Goal: Use online tool/utility: Use online tool/utility

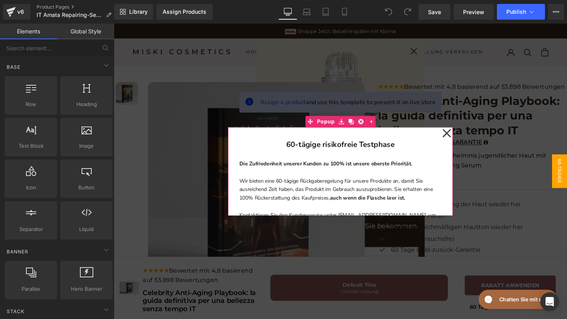
click at [464, 141] on icon at bounding box center [463, 138] width 9 height 39
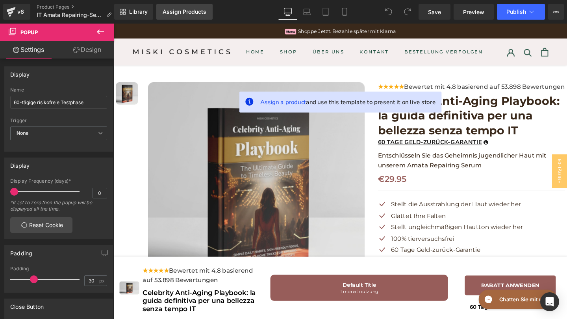
click at [176, 8] on link "Assign Products" at bounding box center [184, 12] width 56 height 16
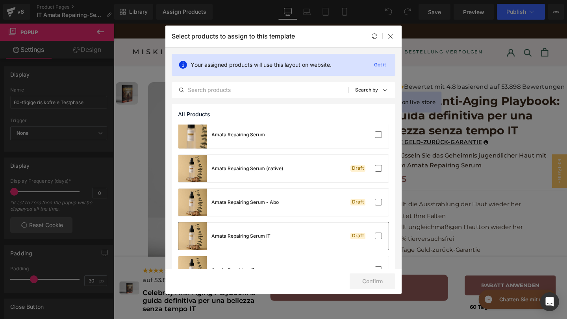
scroll to position [479, 0]
click at [265, 232] on div "Amata Repairing Serum IT" at bounding box center [240, 235] width 59 height 7
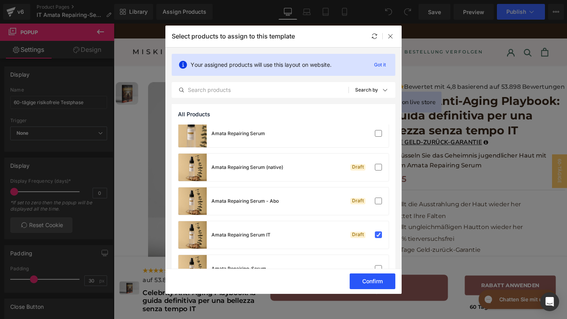
click at [358, 277] on button "Confirm" at bounding box center [372, 282] width 46 height 16
click at [357, 282] on button "Success" at bounding box center [367, 282] width 55 height 16
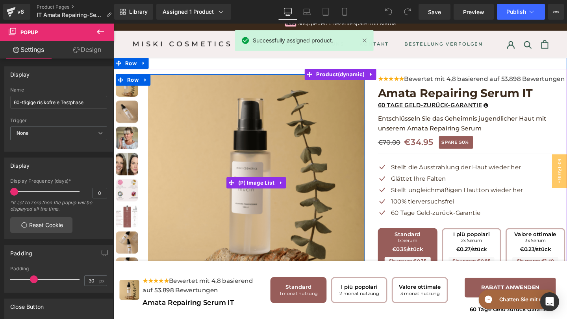
scroll to position [4, 0]
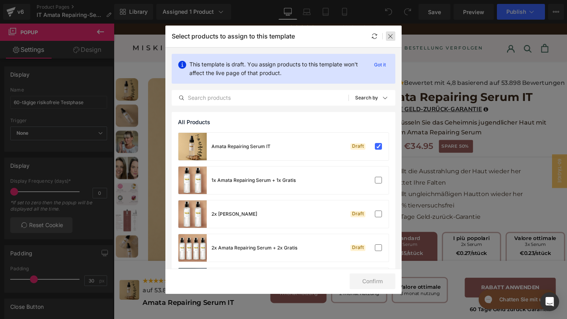
click at [387, 37] on icon at bounding box center [390, 36] width 6 height 6
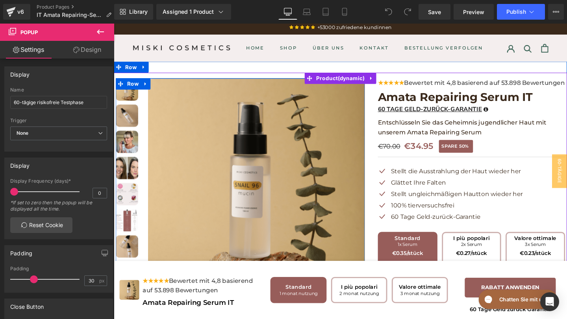
click at [123, 125] on img at bounding box center [128, 121] width 24 height 24
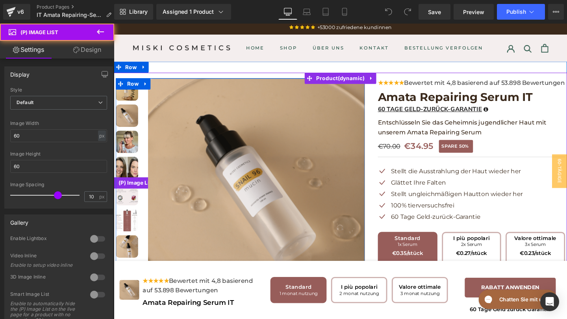
click at [129, 159] on img at bounding box center [128, 149] width 24 height 24
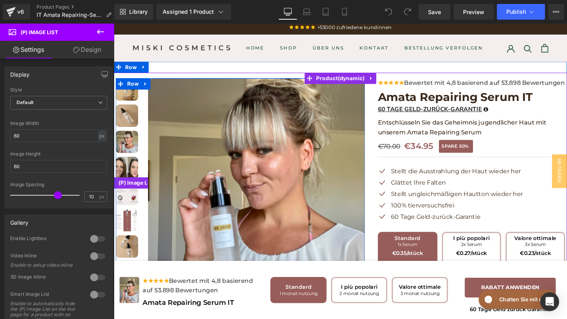
click at [127, 179] on img at bounding box center [128, 176] width 24 height 24
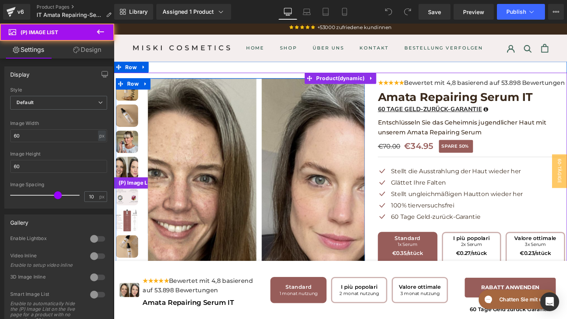
click at [128, 219] on link at bounding box center [130, 206] width 28 height 28
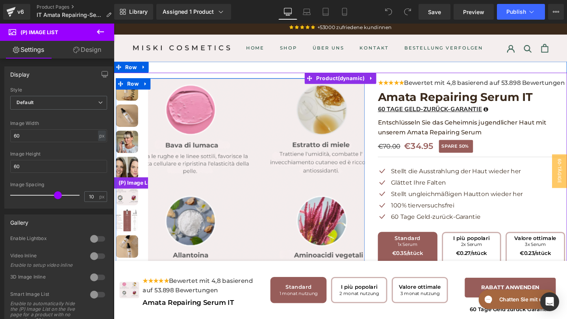
click at [129, 207] on img at bounding box center [128, 204] width 24 height 24
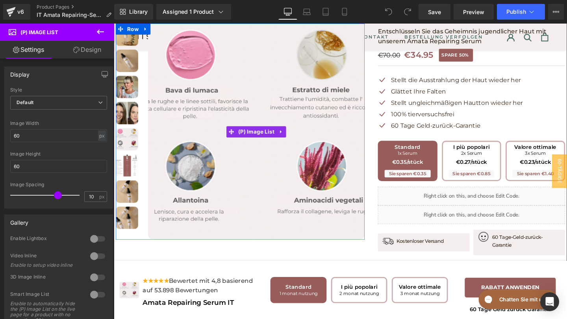
scroll to position [103, 0]
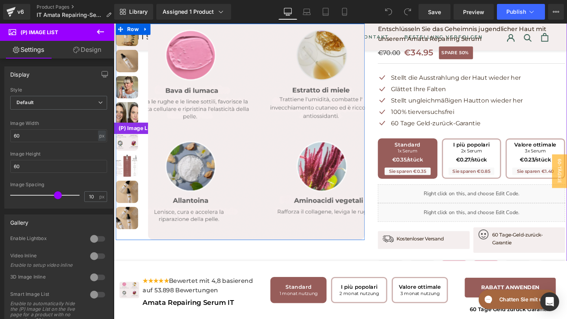
click at [125, 186] on link at bounding box center [130, 175] width 28 height 28
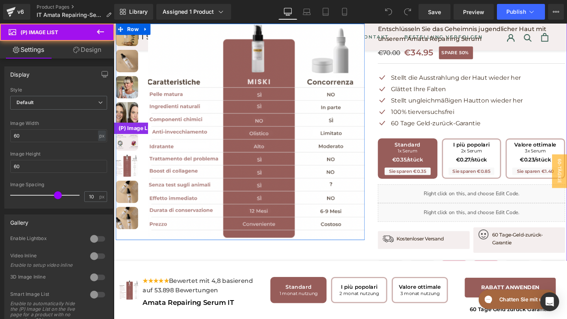
click at [127, 200] on img at bounding box center [128, 201] width 24 height 24
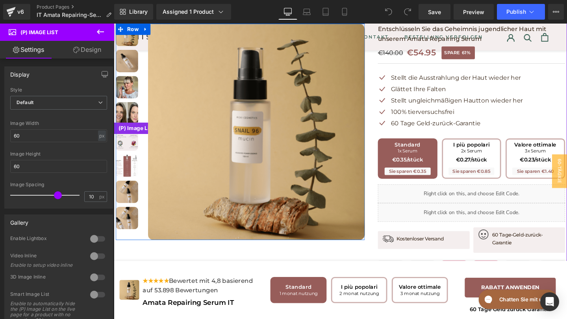
click at [129, 229] on img at bounding box center [128, 228] width 24 height 24
click at [125, 150] on img at bounding box center [128, 146] width 24 height 24
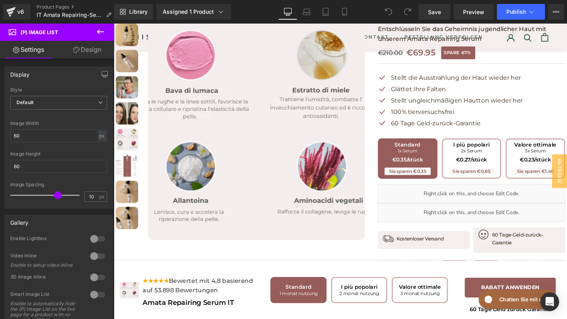
click at [103, 34] on icon at bounding box center [100, 31] width 9 height 9
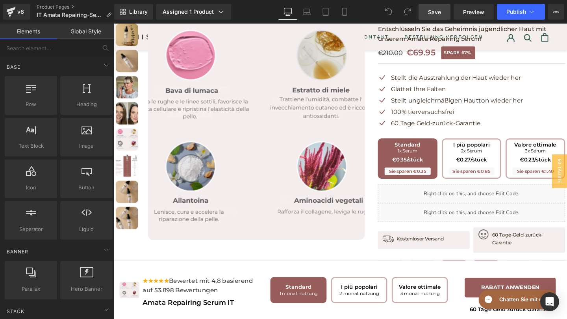
click at [438, 12] on span "Save" at bounding box center [434, 12] width 13 height 8
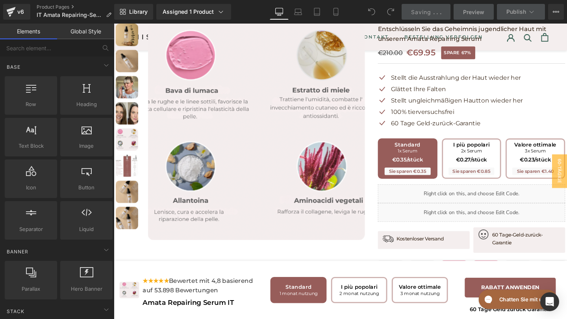
scroll to position [0, 0]
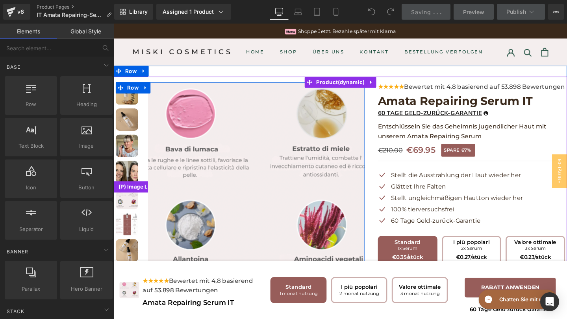
click at [126, 103] on img at bounding box center [128, 97] width 24 height 24
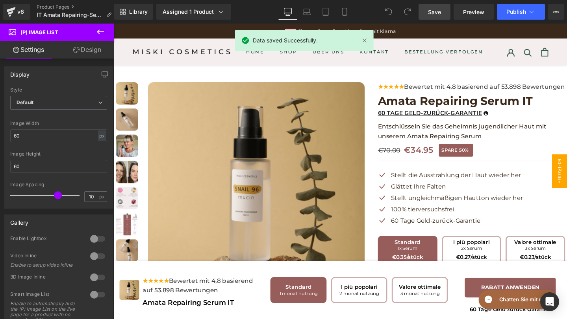
click at [566, 179] on span "60-tägige risikofreie Testphase" at bounding box center [566, 178] width 47 height 35
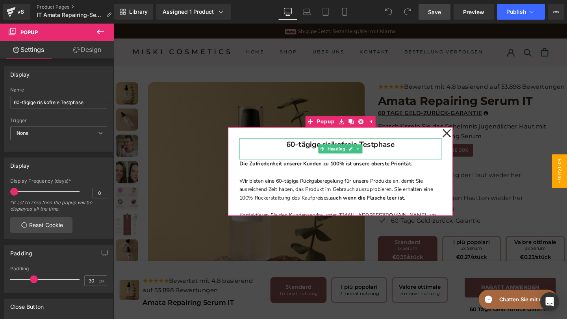
click at [417, 149] on h1 "60-tägige risikofreie Testphase" at bounding box center [351, 150] width 212 height 13
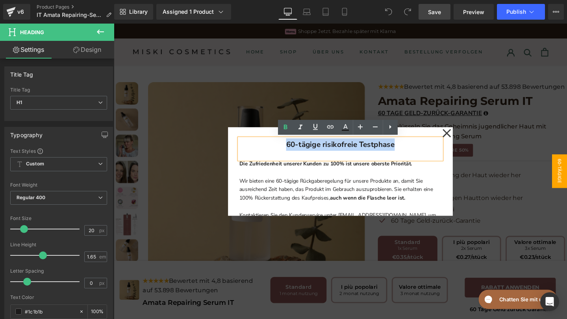
drag, startPoint x: 411, startPoint y: 155, endPoint x: 282, endPoint y: 149, distance: 129.2
click at [283, 151] on h1 "60-tägige risikofreie Testphase" at bounding box center [351, 150] width 212 height 13
copy b "60-tägige risikofreie Testphase"
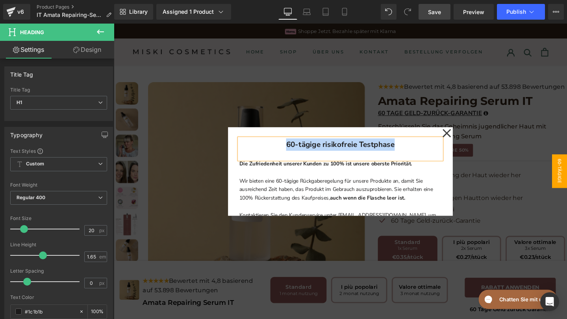
paste div
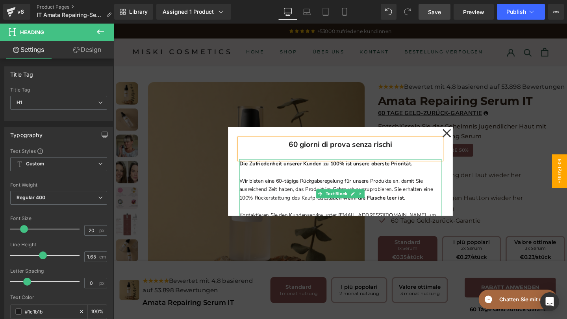
click at [437, 171] on p "Die Zufriedenheit unserer Kunden zu 100% ist unsere oberste Priorität." at bounding box center [351, 170] width 212 height 9
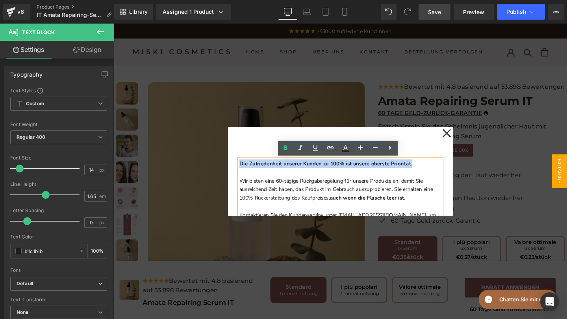
drag, startPoint x: 433, startPoint y: 171, endPoint x: 212, endPoint y: 165, distance: 220.8
copy strong "Die Zufriedenheit unserer Kunden zu 100% ist unsere oberste Priorität."
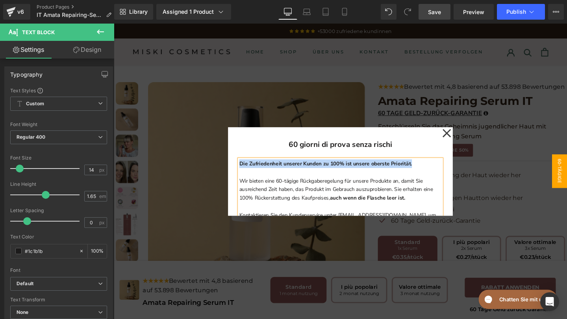
paste div
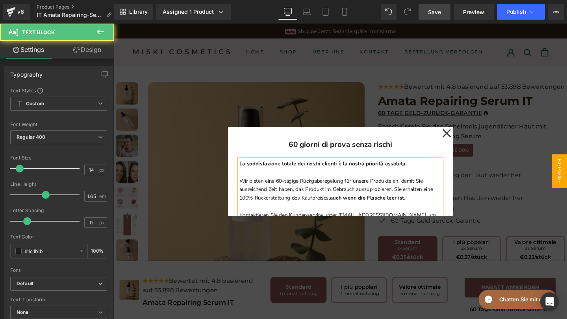
click at [424, 208] on p "Wir bieten eine 60-tägige Rückgaberegelung für unsere Produkte an, damit Sie au…" at bounding box center [351, 198] width 212 height 27
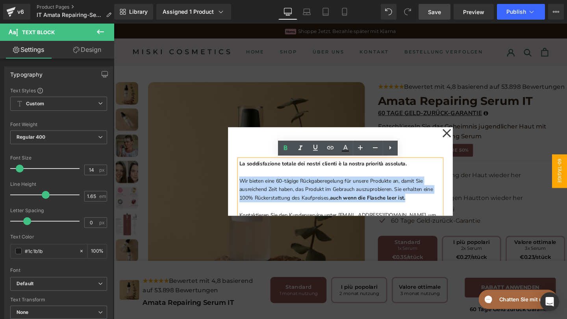
drag, startPoint x: 424, startPoint y: 208, endPoint x: 242, endPoint y: 190, distance: 182.6
click at [242, 190] on div "60 giorni di prova senza rischi Heading La soddisfazione totale dei nostri clie…" at bounding box center [352, 179] width 236 height 93
copy p "Wir bieten eine 60-tägige Rückgaberegelung für unsere Produkte an, damit Sie au…"
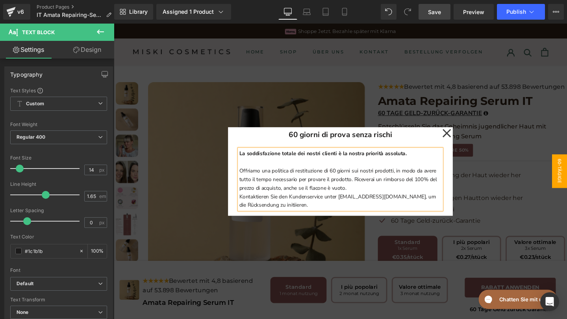
scroll to position [11, 0]
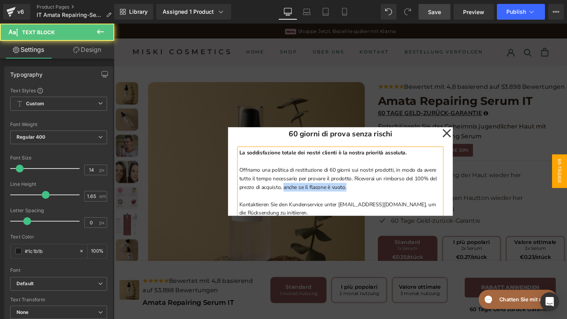
drag, startPoint x: 293, startPoint y: 195, endPoint x: 367, endPoint y: 197, distance: 74.8
click at [367, 197] on p "Offriamo una politica di restituzione di 60 giorni sui nostri prodotti, in modo…" at bounding box center [351, 186] width 212 height 27
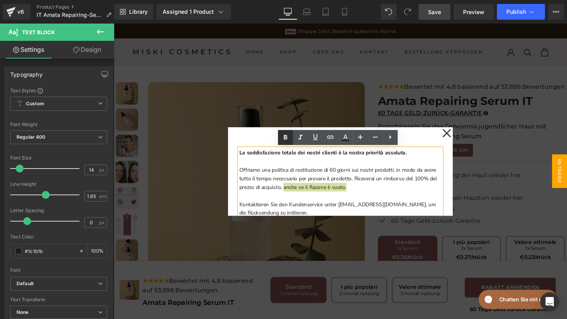
click at [289, 137] on icon at bounding box center [285, 137] width 9 height 9
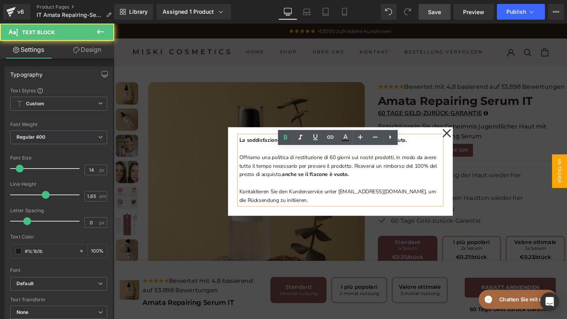
drag, startPoint x: 314, startPoint y: 212, endPoint x: 244, endPoint y: 202, distance: 70.7
click at [245, 202] on div "La soddisfazione totale dei nostri clienti è la nostra priorità assoluta. Offri…" at bounding box center [351, 178] width 212 height 73
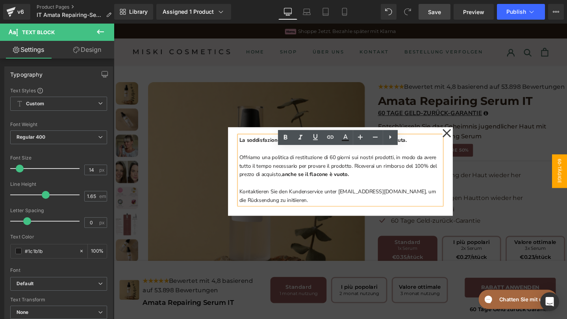
drag, startPoint x: 245, startPoint y: 202, endPoint x: 244, endPoint y: 196, distance: 5.6
click at [245, 196] on div "La soddisfazione totale dei nostri clienti è la nostra priorità assoluta. Offri…" at bounding box center [351, 178] width 212 height 73
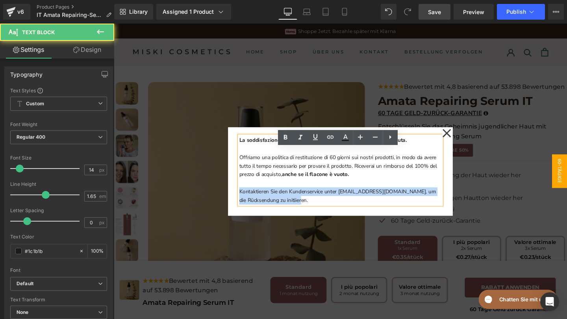
drag, startPoint x: 245, startPoint y: 197, endPoint x: 316, endPoint y: 207, distance: 71.1
click at [316, 208] on p "Kontaktieren Sie den Kundenservice unter [EMAIL_ADDRESS][DOMAIN_NAME], um die R…" at bounding box center [351, 205] width 212 height 18
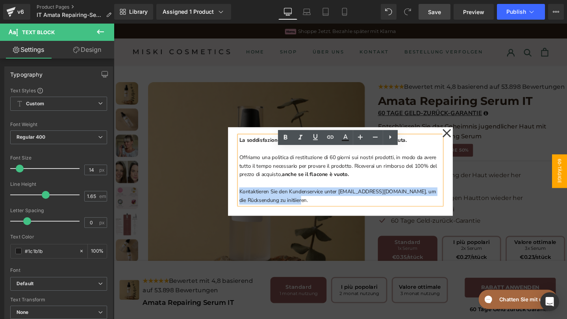
copy p "Kontaktieren Sie den Kundenservice unter [EMAIL_ADDRESS][DOMAIN_NAME], um die R…"
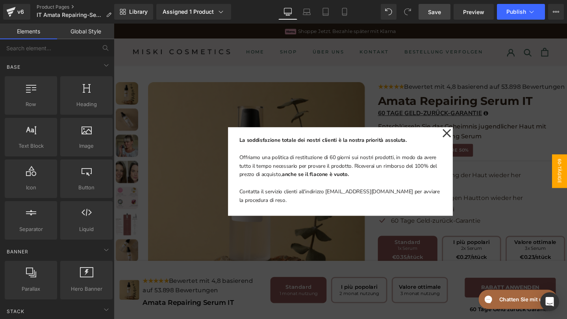
click at [461, 143] on icon at bounding box center [463, 138] width 9 height 39
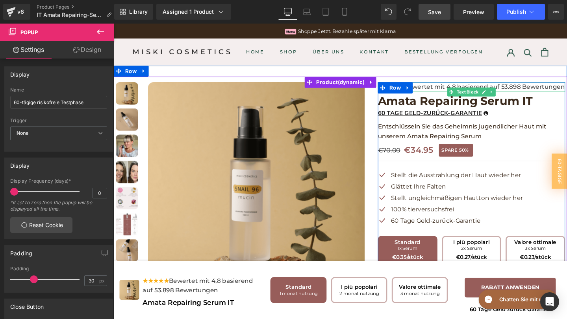
click at [439, 96] on div "★★★★★ Bewertet mit 4,8 basierend auf 53.898 Bewertungen" at bounding box center [489, 90] width 197 height 10
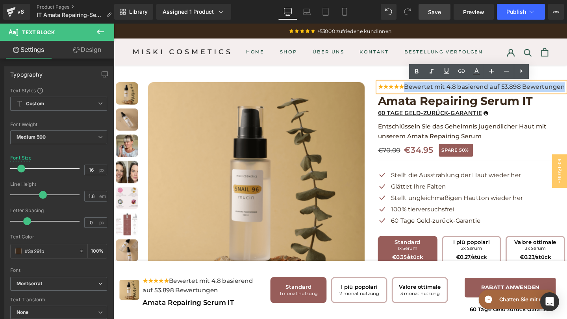
drag, startPoint x: 425, startPoint y: 91, endPoint x: 448, endPoint y: 101, distance: 24.8
click at [448, 96] on div "★★★★★ Bewertet mit 4,8 basierend auf 53.898 Bewertungen" at bounding box center [489, 90] width 197 height 10
copy span "Bewertet mit 4,8 basierend auf 53.898 Bewertungen"
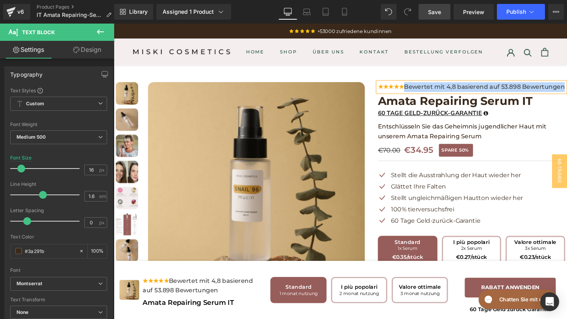
paste div
drag, startPoint x: 582, startPoint y: 91, endPoint x: 423, endPoint y: 92, distance: 158.9
click at [423, 93] on div "★★★★★ Valutato con 4,8 sulla base di 53.898 recensioni Text Block Amata Repairi…" at bounding box center [489, 238] width 197 height 306
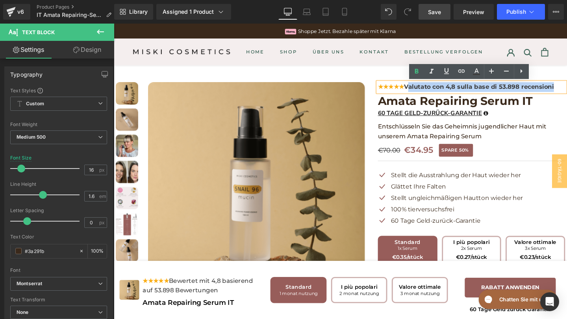
click at [423, 92] on link at bounding box center [420, 91] width 8 height 9
click at [426, 92] on link at bounding box center [423, 91] width 8 height 9
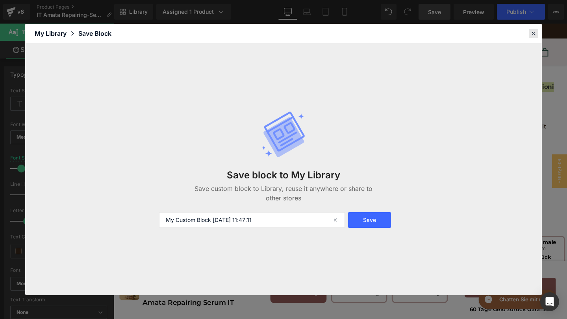
click at [531, 35] on icon at bounding box center [533, 33] width 7 height 7
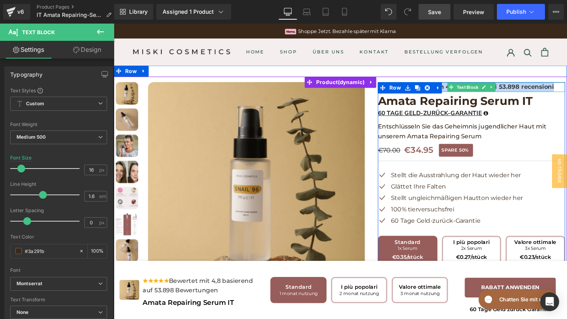
click at [566, 90] on span "Valutato con 4,8 sulla base di 53.898 recensioni" at bounding box center [497, 90] width 157 height 7
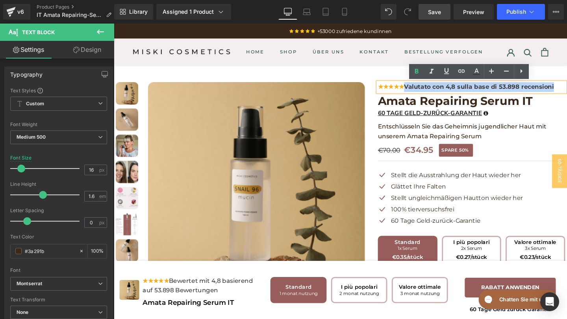
drag, startPoint x: 580, startPoint y: 90, endPoint x: 425, endPoint y: 88, distance: 155.4
click at [425, 88] on div "★★★★★ Valutato con 4,8 sulla base di 53.898 recensioni Text Block Amata Repairi…" at bounding box center [489, 238] width 197 height 306
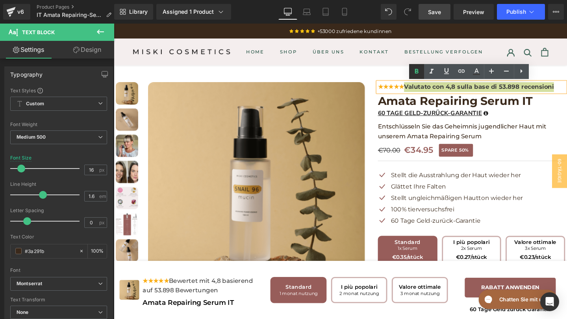
click at [418, 74] on icon at bounding box center [416, 71] width 9 height 9
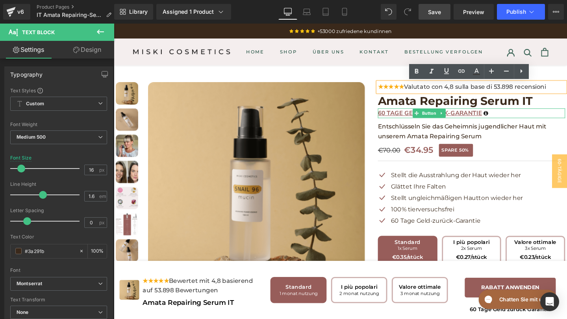
click at [492, 118] on span "60 TAGE GELD-ZURÜCK-GARANTIE" at bounding box center [445, 118] width 109 height 9
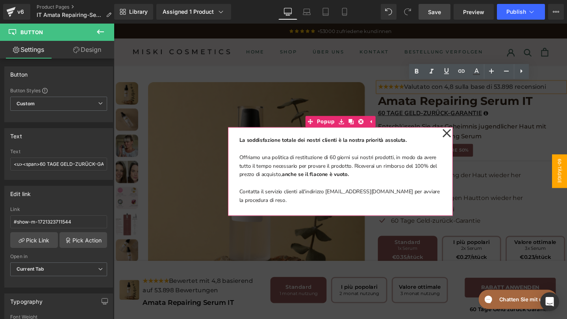
click at [466, 140] on icon at bounding box center [463, 138] width 9 height 39
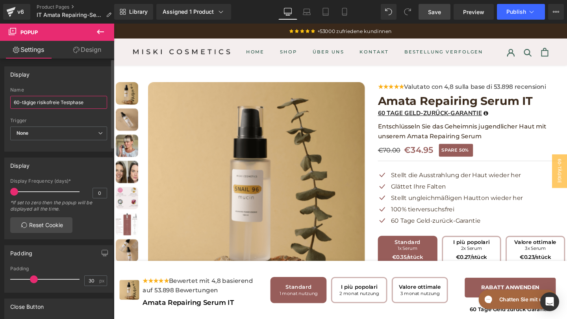
drag, startPoint x: 87, startPoint y: 103, endPoint x: 2, endPoint y: 101, distance: 85.4
click at [2, 101] on div "Display 60-tägige risikofreie Testphase Name 60-tägige risikofreie Testphase No…" at bounding box center [59, 106] width 118 height 91
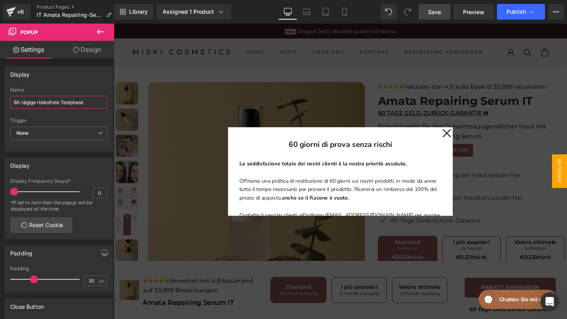
paste input "giorni di prova senza rischi"
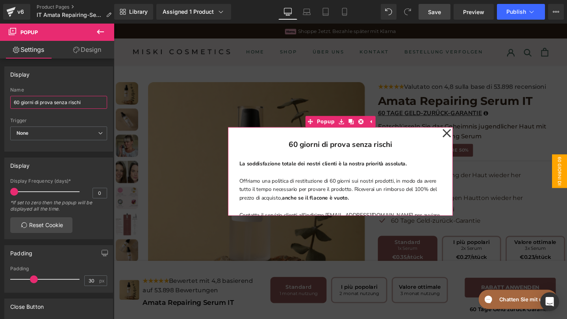
type input "60 giorni di prova senza rischi"
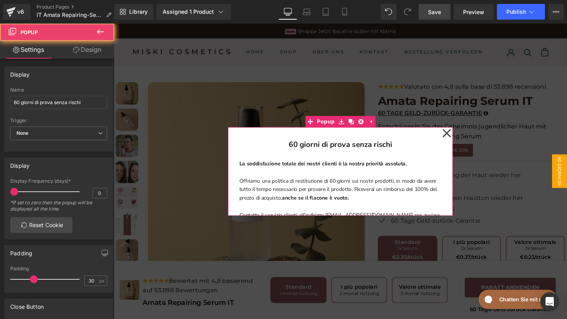
click at [463, 140] on icon at bounding box center [463, 138] width 9 height 39
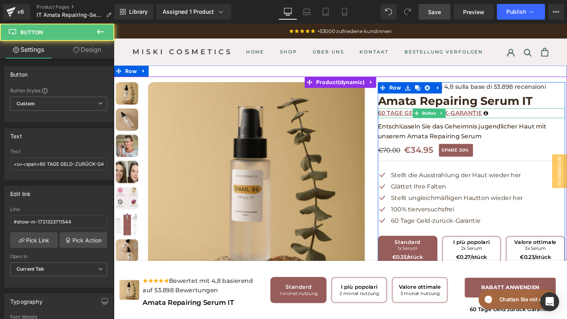
click at [484, 116] on span "60 TAGE GELD-ZURÜCK-GARANTIE" at bounding box center [445, 118] width 109 height 9
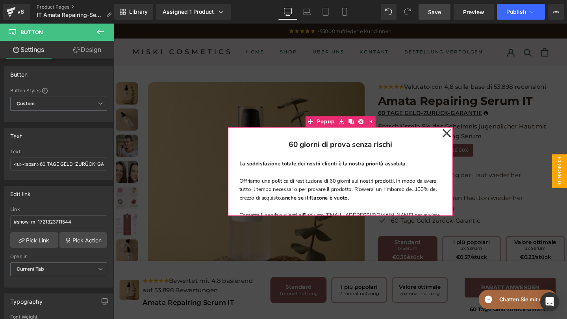
click at [463, 140] on icon at bounding box center [463, 138] width 9 height 39
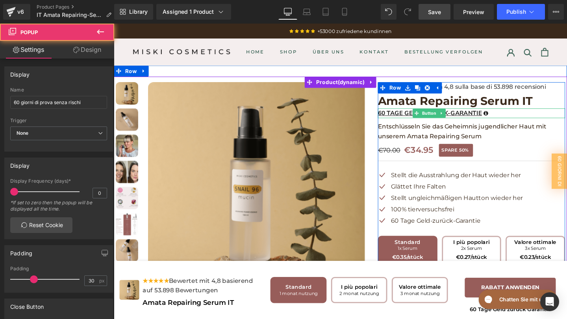
click at [518, 118] on div "60 TAGE GELD-ZURÜCK-GARANTIE" at bounding box center [489, 118] width 197 height 10
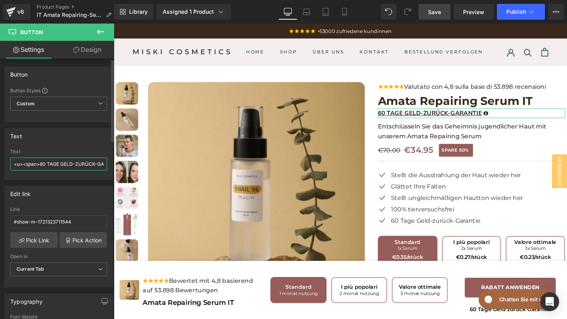
click at [40, 164] on input "<u><span>60 TAGE GELD-ZURÜCK-GARANTIE</span></u>" at bounding box center [58, 164] width 97 height 13
drag, startPoint x: 40, startPoint y: 164, endPoint x: 72, endPoint y: 166, distance: 31.9
click at [72, 166] on input "<u><span>60 TAGE GELD-ZURÜCK-GARANTIE</span></u>" at bounding box center [58, 164] width 97 height 13
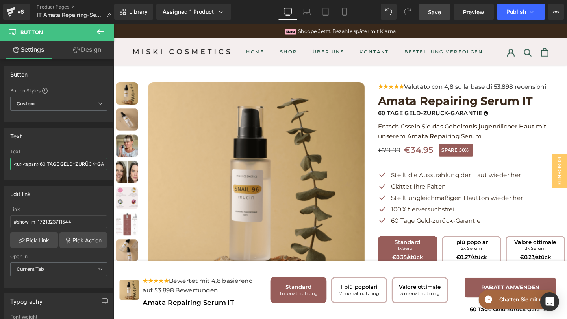
paste input "GARANZIA DI RIMBORSO DI 60 GIORNI"
type input "<u><span>GARANZIA DI RIMBORSO DI 60 GIORNI</span></u>"
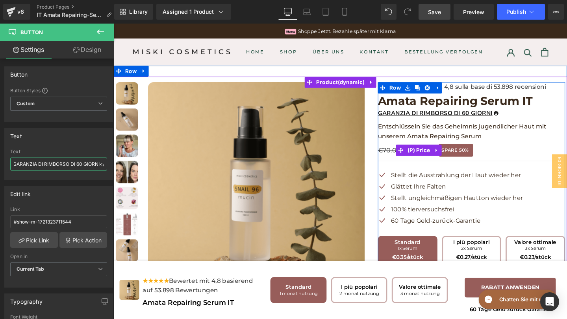
scroll to position [23, 0]
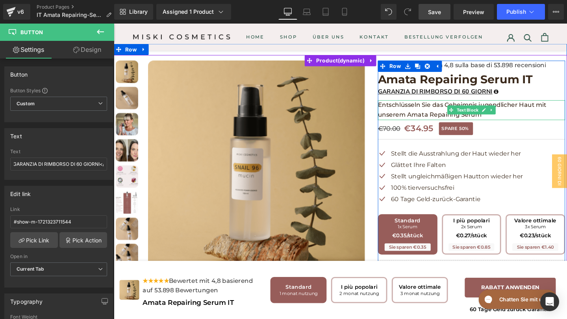
click at [527, 119] on p "Entschlüsseln Sie das Geheimnis jugendlicher Haut mit unserem Amata Repairing S…" at bounding box center [489, 114] width 197 height 21
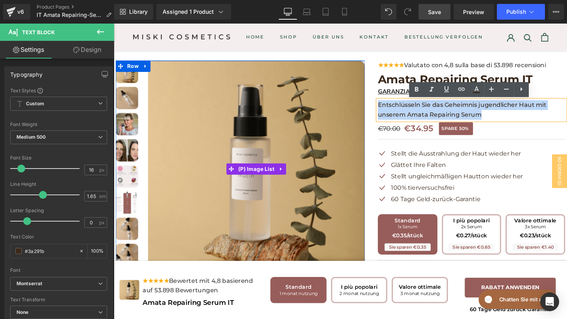
drag, startPoint x: 511, startPoint y: 119, endPoint x: 375, endPoint y: 104, distance: 136.5
click at [375, 104] on div at bounding box center [352, 215] width 472 height 317
copy p "Entschlüsseln Sie das Geheimnis jugendlicher Haut mit unserem Amata Repairing S…"
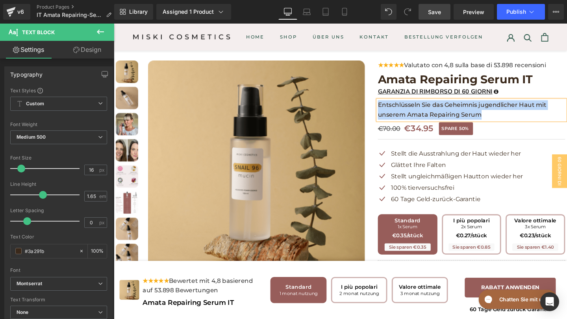
paste div
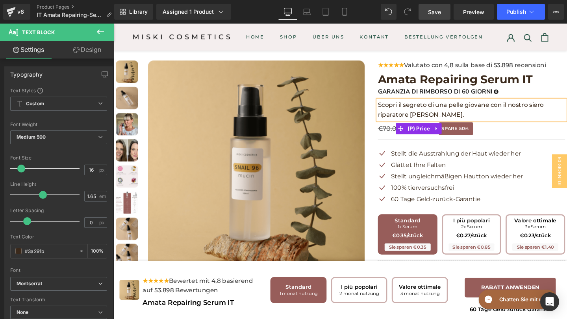
click at [482, 136] on span "50%" at bounding box center [481, 134] width 10 height 8
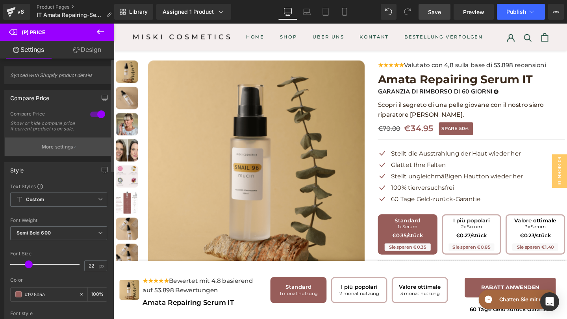
click at [74, 155] on button "More settings" at bounding box center [59, 147] width 108 height 18
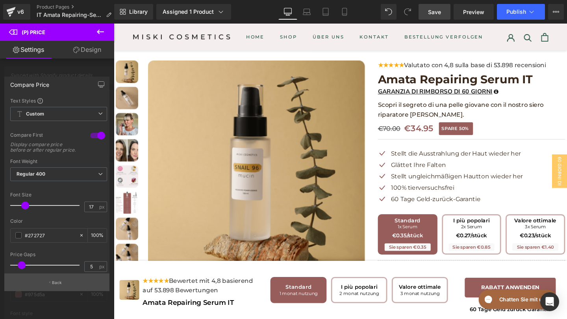
click at [60, 281] on p "Back" at bounding box center [57, 283] width 10 height 6
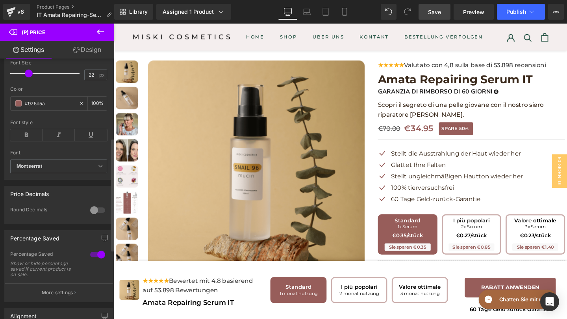
scroll to position [199, 0]
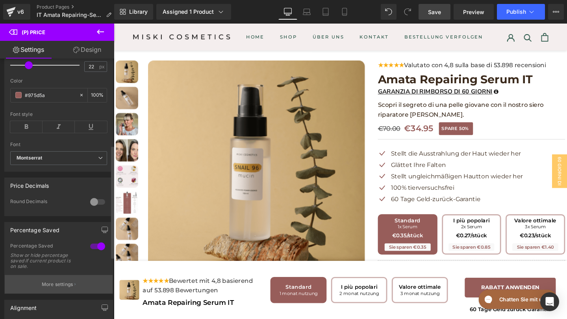
click at [58, 286] on p "More settings" at bounding box center [57, 284] width 31 height 7
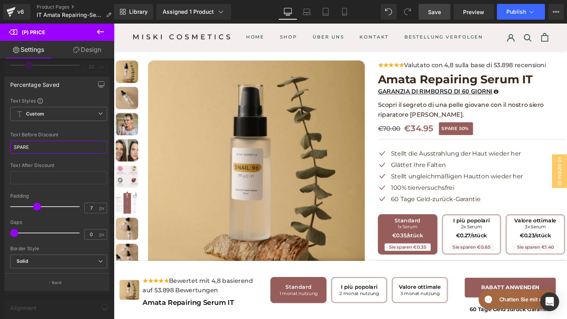
drag, startPoint x: 44, startPoint y: 146, endPoint x: 2, endPoint y: 146, distance: 42.5
click at [2, 146] on div "Percentage Saved Text Styles Custom Custom Setup Global Style Custom Setup Glob…" at bounding box center [57, 181] width 114 height 220
paste input "RISPARMIA"
type input "RISPARMIA"
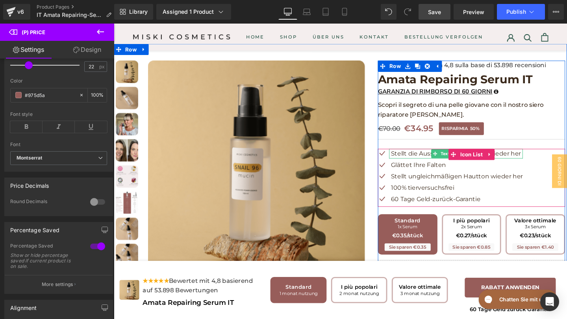
click at [535, 162] on p "Stellt die Ausstrahlung der Haut wieder her" at bounding box center [474, 160] width 138 height 10
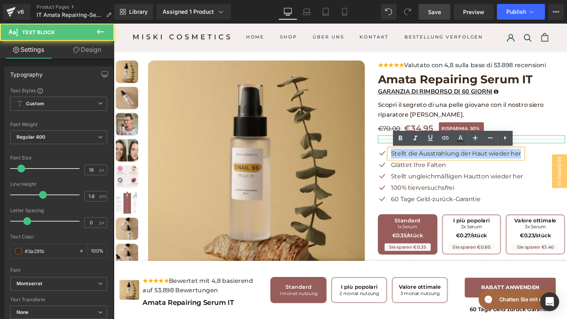
drag, startPoint x: 541, startPoint y: 162, endPoint x: 395, endPoint y: 146, distance: 146.8
click at [395, 146] on div "★★★★★ Valutato con 4,8 sulla base di 53.898 recensioni Text Block Amata Repairi…" at bounding box center [489, 216] width 197 height 306
copy p "Stellt die Ausstrahlung der Haut wieder her"
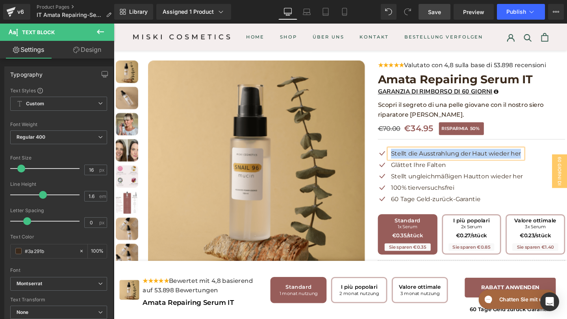
paste div
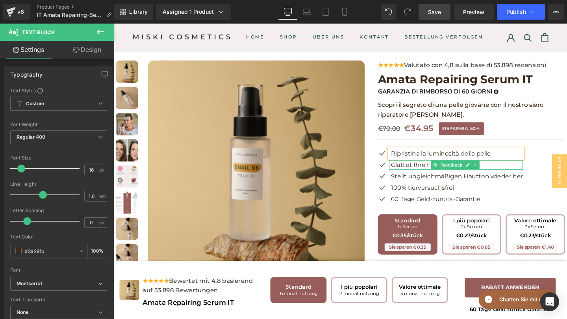
click at [503, 172] on p "Glättet Ihre Falten" at bounding box center [474, 173] width 138 height 10
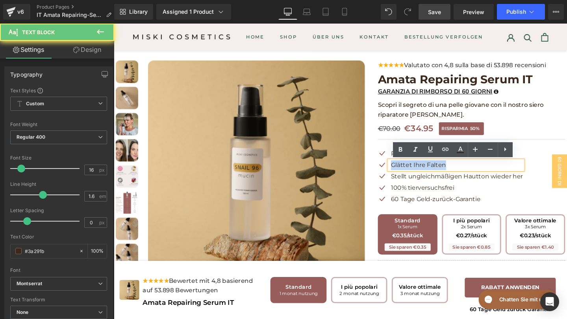
drag, startPoint x: 472, startPoint y: 173, endPoint x: 377, endPoint y: 172, distance: 94.4
click at [377, 173] on div at bounding box center [352, 215] width 472 height 317
copy p "Glättet Ihre Falten"
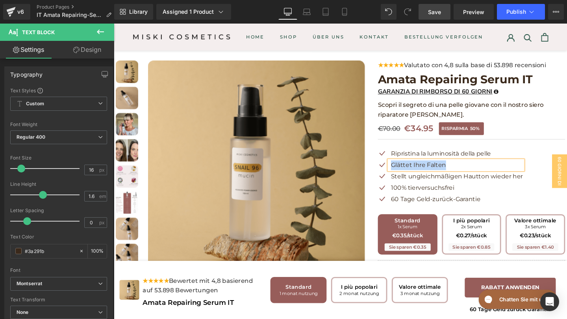
paste div
click at [517, 184] on p "Stellt ungleichmäßigen Hautton wieder her" at bounding box center [474, 184] width 138 height 10
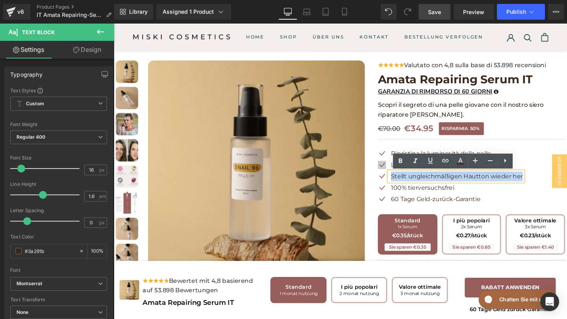
drag, startPoint x: 542, startPoint y: 184, endPoint x: 397, endPoint y: 176, distance: 145.8
click at [397, 176] on ul "Icon Ripristina la luminosità della pelle Text Block Icon Leviga le rughe Text …" at bounding box center [467, 185] width 152 height 60
copy p "Stellt ungleichmäßigen Hautton wieder her"
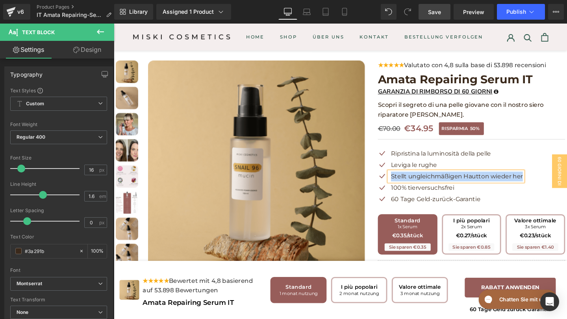
paste div
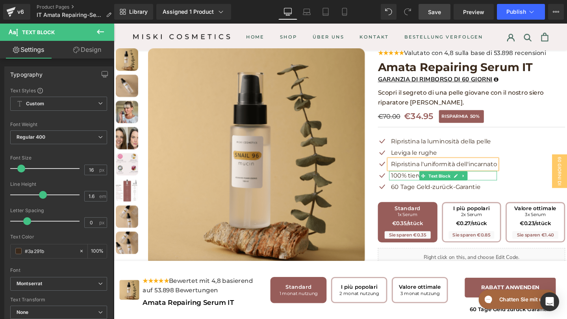
scroll to position [39, 0]
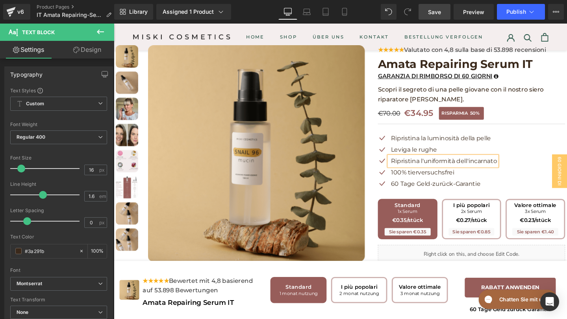
click at [504, 179] on p "100% tierversuchsfrei" at bounding box center [460, 180] width 111 height 10
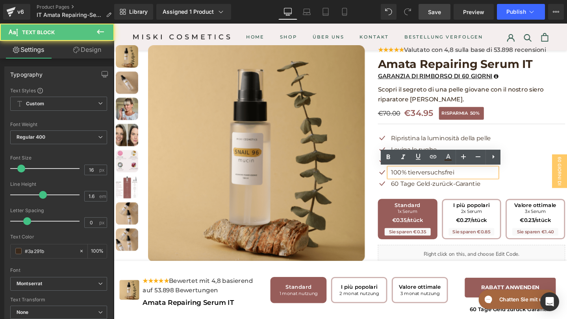
click at [489, 181] on p "100% tierversuchsfrei" at bounding box center [460, 180] width 111 height 10
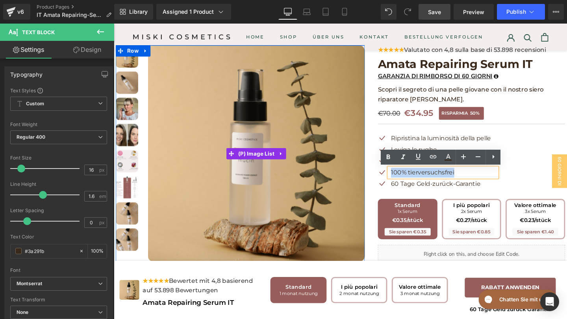
drag, startPoint x: 489, startPoint y: 181, endPoint x: 365, endPoint y: 173, distance: 124.2
click at [365, 173] on div at bounding box center [352, 199] width 472 height 317
copy p "100% tierversuchsfrei"
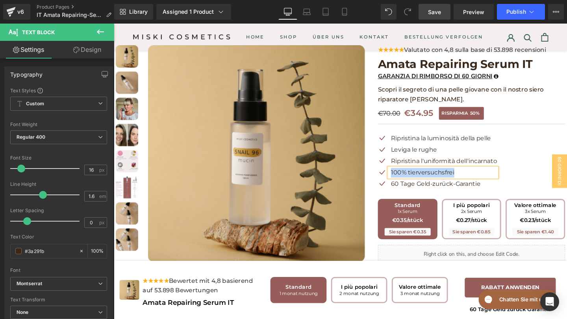
paste div
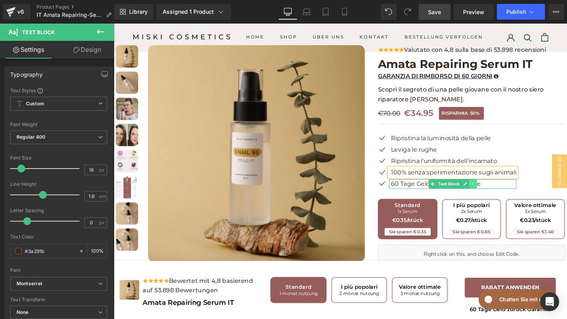
click at [491, 190] on icon at bounding box center [491, 192] width 4 height 5
click at [519, 194] on p "60 Tage Geld-zurück-Garantie" at bounding box center [471, 192] width 132 height 10
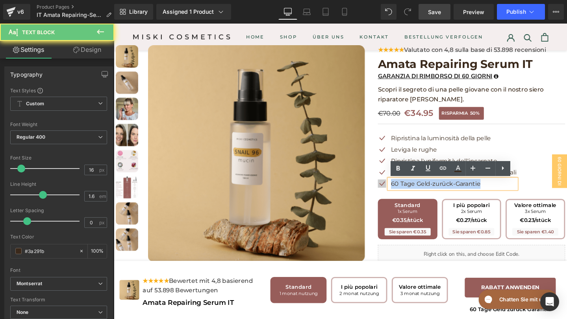
drag, startPoint x: 519, startPoint y: 194, endPoint x: 398, endPoint y: 193, distance: 120.8
click at [398, 193] on li "Icon 60 Tage Geld-zurück-Garantie Text Block" at bounding box center [464, 192] width 146 height 10
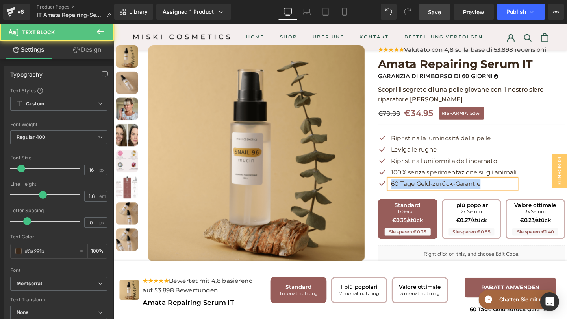
drag, startPoint x: 510, startPoint y: 195, endPoint x: 382, endPoint y: 194, distance: 128.3
click at [382, 194] on div at bounding box center [352, 199] width 472 height 317
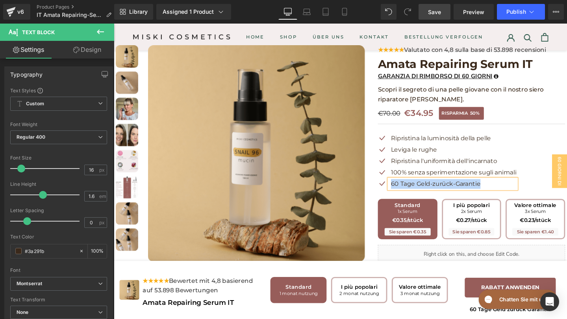
paste div
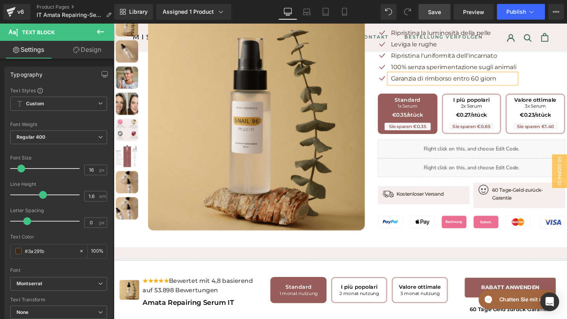
scroll to position [154, 0]
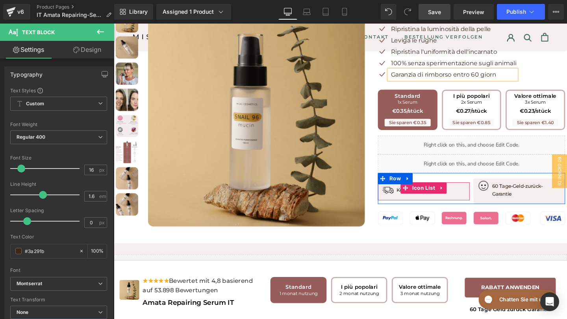
click at [443, 199] on span "Text Block" at bounding box center [430, 198] width 26 height 9
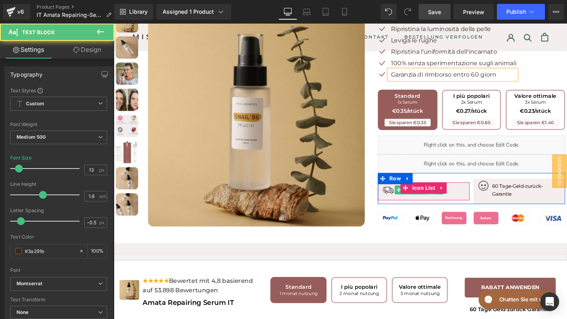
click at [445, 199] on link at bounding box center [447, 198] width 8 height 9
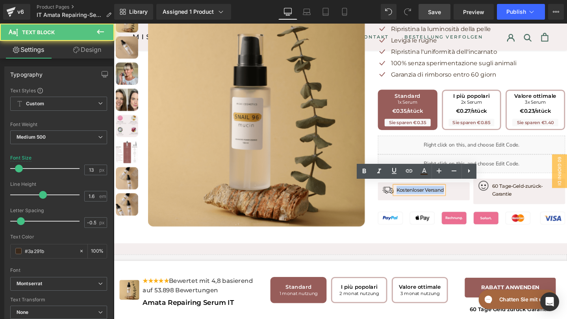
drag, startPoint x: 460, startPoint y: 195, endPoint x: 413, endPoint y: 189, distance: 46.4
click at [413, 189] on div "Image Kostenloser Versand Text Block Icon List Image 60 Tage-Geld-zurück-Garant…" at bounding box center [489, 197] width 197 height 33
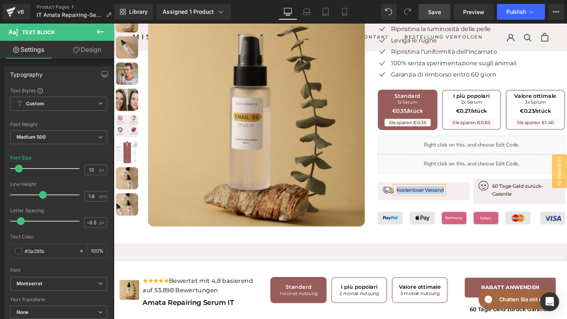
paste div
click at [442, 195] on p "Spedizione gratuita" at bounding box center [435, 199] width 48 height 8
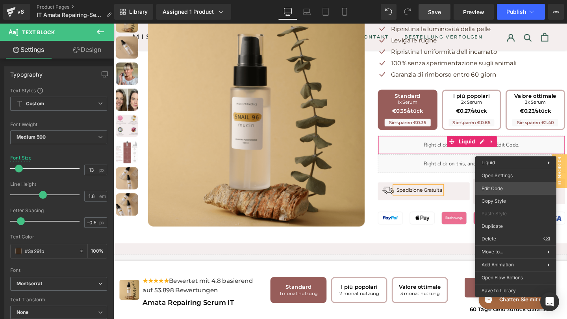
click at [504, 186] on body "Text Block You are previewing how the will restyle your page. You can not edit …" at bounding box center [283, 159] width 567 height 319
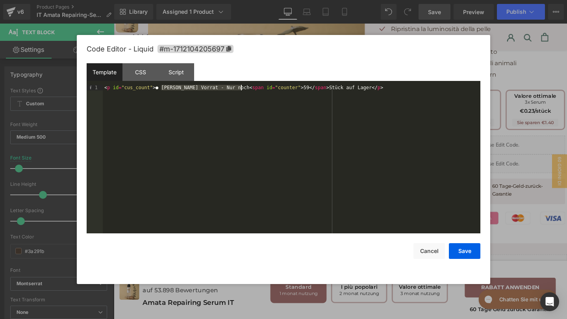
drag, startPoint x: 160, startPoint y: 87, endPoint x: 240, endPoint y: 87, distance: 80.3
click at [240, 87] on div "< p id = "cus_count" > ● Begrenzter Vorrat - Nur noch < span id = "counter" > 5…" at bounding box center [291, 165] width 377 height 160
drag, startPoint x: 321, startPoint y: 88, endPoint x: 362, endPoint y: 88, distance: 40.9
click at [362, 88] on div "< p id = "cus_count" > ● Stock limitato - Solo ancora < span id = "counter" > 5…" at bounding box center [291, 165] width 377 height 160
click at [460, 253] on button "Save" at bounding box center [463, 252] width 31 height 16
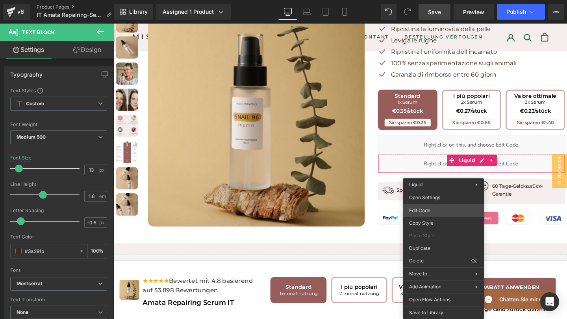
click at [418, 0] on div "Text Block You are previewing how the will restyle your page. You can not edit …" at bounding box center [283, 0] width 567 height 0
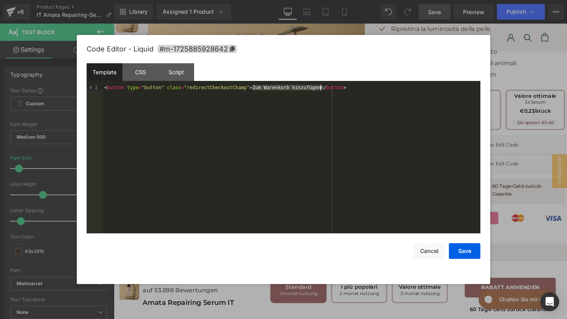
drag, startPoint x: 252, startPoint y: 87, endPoint x: 320, endPoint y: 89, distance: 67.7
click at [320, 89] on div "< button type = "button" class = "redirectCheckoutChamp" > Zum Warenkorb hinzuf…" at bounding box center [291, 165] width 377 height 160
click at [463, 248] on button "Save" at bounding box center [463, 252] width 31 height 16
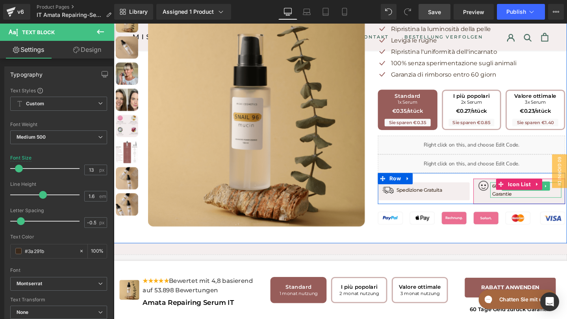
click at [511, 195] on div at bounding box center [510, 199] width 2 height 17
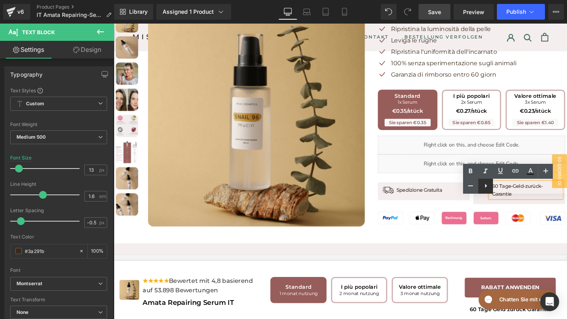
click at [490, 186] on link at bounding box center [485, 186] width 15 height 15
click at [492, 186] on div "Text Color Highlight Color #333333" at bounding box center [515, 179] width 104 height 30
click at [496, 187] on div "Text Color Highlight Color #333333" at bounding box center [515, 179] width 104 height 30
click at [494, 185] on div "Text Color Highlight Color #333333" at bounding box center [515, 179] width 104 height 30
click at [491, 185] on div "Text Color Highlight Color #333333" at bounding box center [515, 179] width 104 height 30
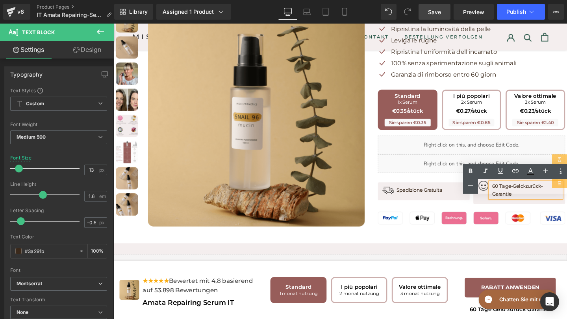
click at [491, 185] on div "Text Color Highlight Color #333333" at bounding box center [515, 179] width 104 height 30
click at [503, 184] on div "Text Color Highlight Color #333333" at bounding box center [515, 179] width 104 height 30
click at [511, 235] on div at bounding box center [352, 84] width 476 height 341
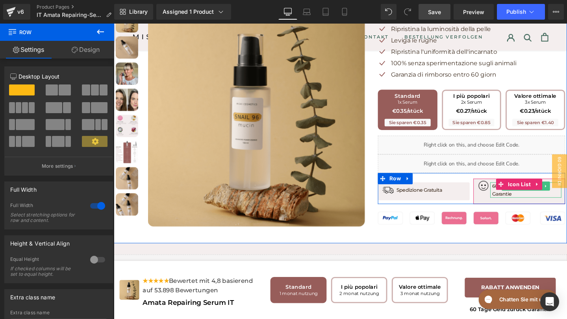
click at [511, 194] on p "60 Tage-Geld-zurück-Garantie" at bounding box center [547, 199] width 73 height 17
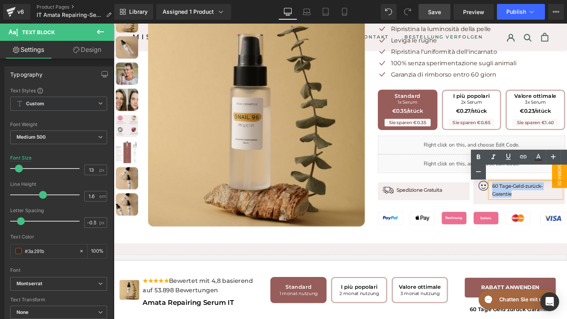
drag, startPoint x: 511, startPoint y: 194, endPoint x: 584, endPoint y: 195, distance: 72.8
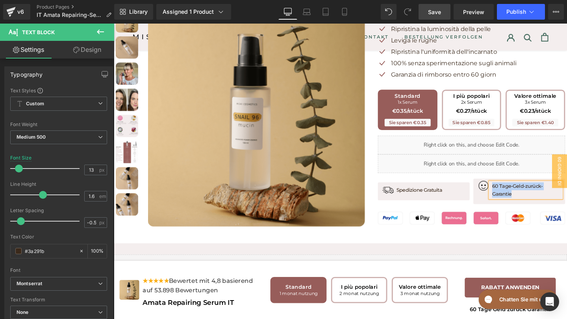
paste div
click at [488, 263] on div "Liquid Row" at bounding box center [352, 276] width 476 height 43
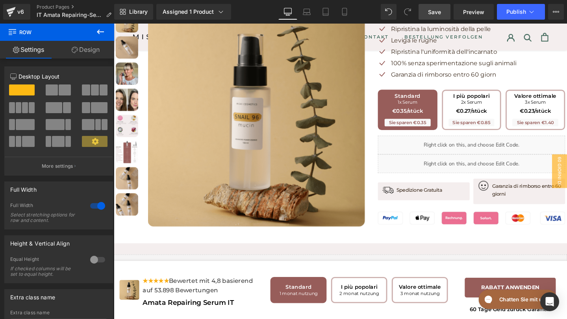
click at [436, 14] on span "Save" at bounding box center [434, 12] width 13 height 8
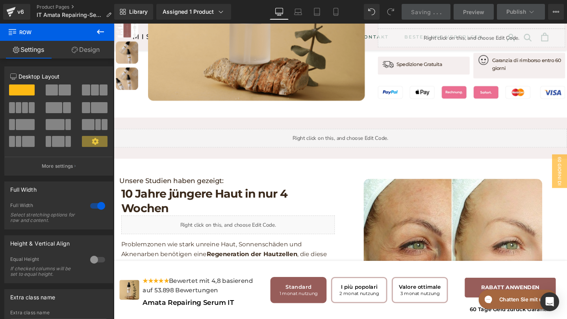
scroll to position [286, 0]
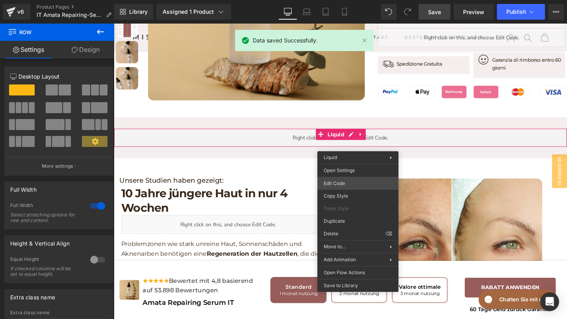
click at [338, 0] on div "Text Block You are previewing how the will restyle your page. You can not edit …" at bounding box center [283, 0] width 567 height 0
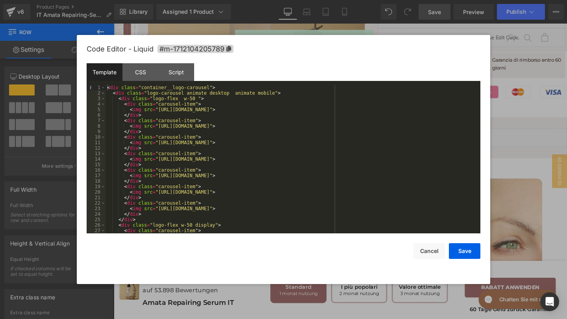
scroll to position [127, 0]
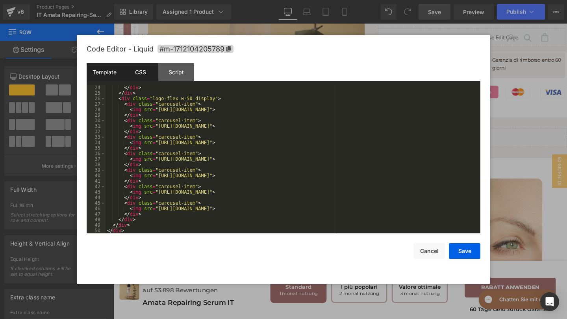
click at [149, 76] on div "CSS" at bounding box center [140, 72] width 36 height 18
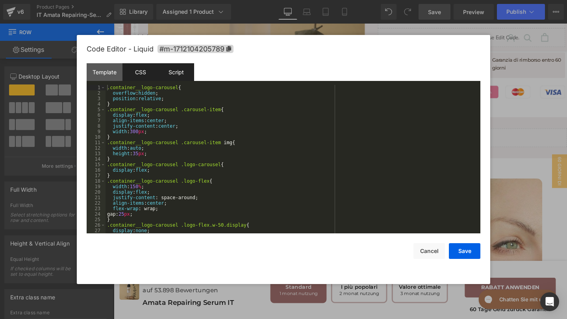
click at [175, 76] on div "Script" at bounding box center [176, 72] width 36 height 18
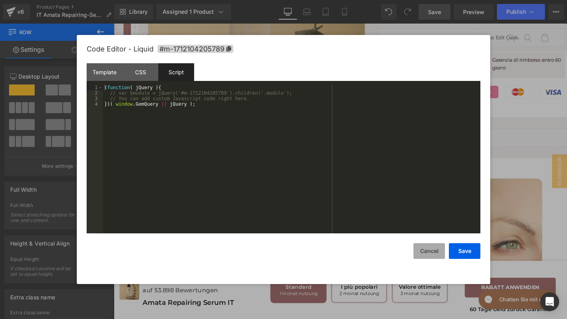
click at [431, 249] on button "Cancel" at bounding box center [428, 252] width 31 height 16
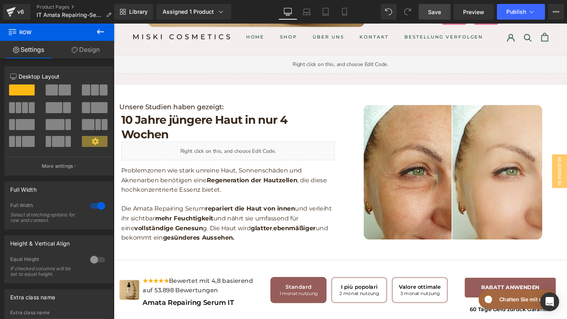
scroll to position [367, 0]
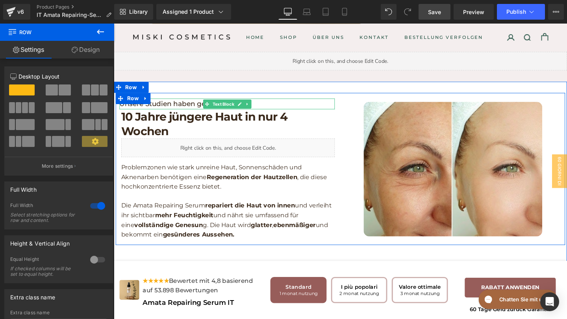
click at [198, 114] on p "Unsere Studien haben gezeigt:" at bounding box center [233, 108] width 226 height 11
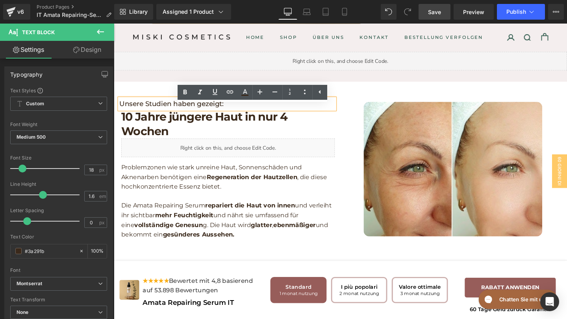
drag, startPoint x: 257, startPoint y: 129, endPoint x: 125, endPoint y: 122, distance: 131.6
click at [125, 114] on p "Unsere Studien haben gezeigt:" at bounding box center [233, 108] width 226 height 11
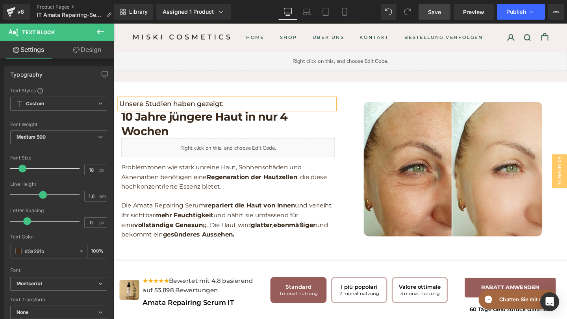
paste div
click at [173, 145] on h1 "10 Jahre jüngere Haut in nur 4 Wochen" at bounding box center [234, 129] width 224 height 31
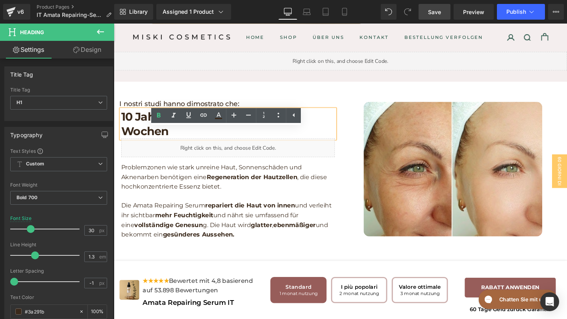
drag, startPoint x: 177, startPoint y: 159, endPoint x: 122, endPoint y: 141, distance: 58.5
click at [122, 141] on h1 "10 Jahre jüngere Haut in nur 4 Wochen" at bounding box center [234, 129] width 224 height 31
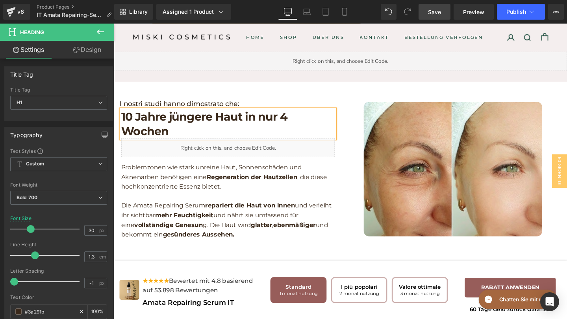
paste div
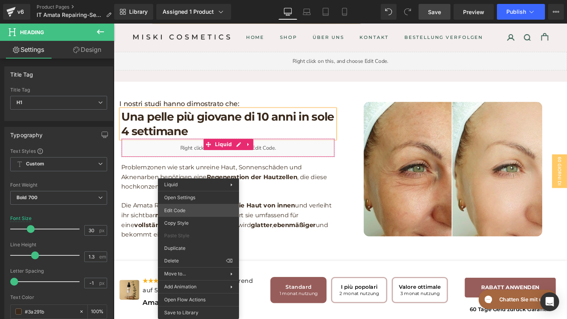
click at [194, 0] on div "Text Block You are previewing how the will restyle your page. You can not edit …" at bounding box center [283, 0] width 567 height 0
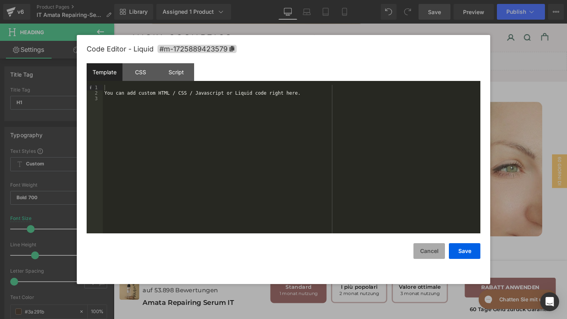
drag, startPoint x: 426, startPoint y: 259, endPoint x: 329, endPoint y: 248, distance: 98.2
click at [426, 259] on button "Cancel" at bounding box center [428, 252] width 31 height 16
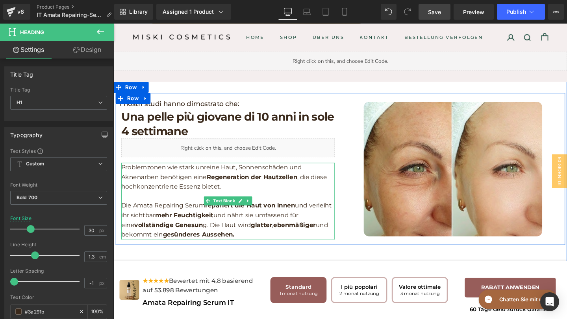
scroll to position [386, 0]
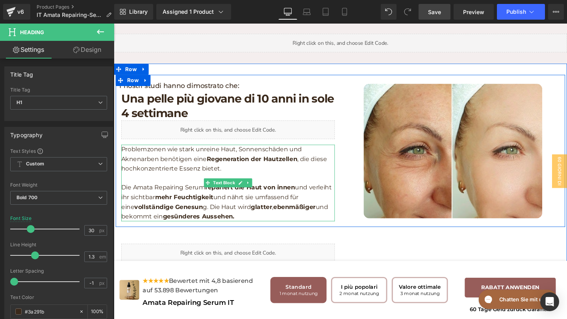
click at [229, 181] on p "Problemzonen wie stark unreine Haut, Sonnenschäden und Aknenarben benötigen ein…" at bounding box center [234, 166] width 224 height 30
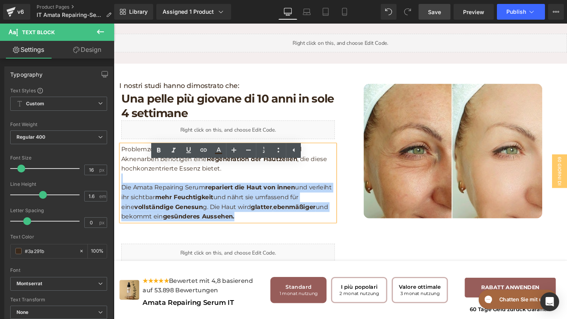
drag, startPoint x: 229, startPoint y: 197, endPoint x: 122, endPoint y: 175, distance: 108.6
click at [122, 175] on p "Problemzonen wie stark unreine Haut, Sonnenschäden und Aknenarben benötigen ein…" at bounding box center [234, 166] width 224 height 30
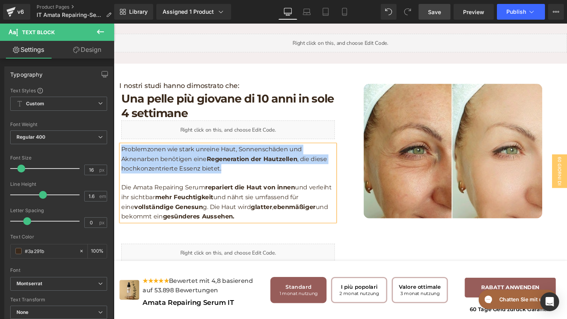
paste div
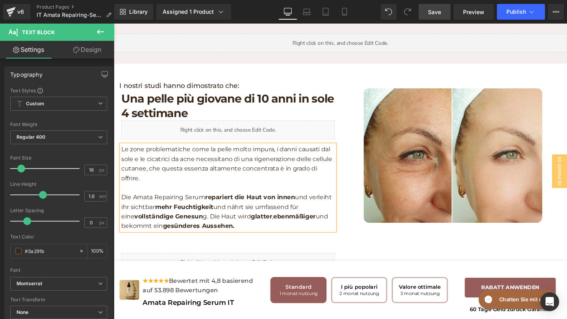
scroll to position [381, 0]
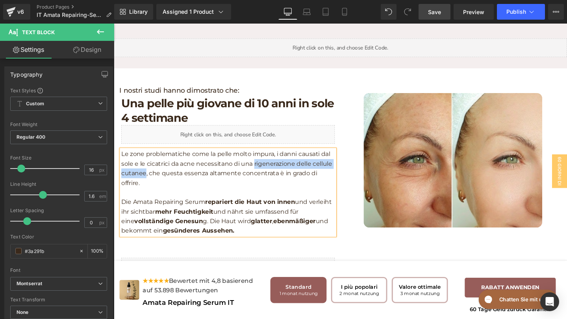
drag, startPoint x: 262, startPoint y: 186, endPoint x: 148, endPoint y: 199, distance: 115.6
click at [148, 196] on p "Le zone problematiche come la pelle molto impura, i danni causati dal sole e le…" at bounding box center [234, 176] width 224 height 40
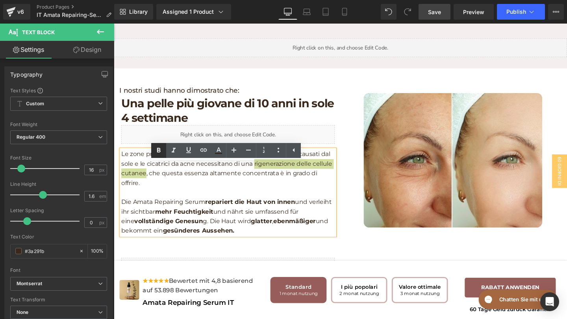
click at [159, 152] on icon at bounding box center [159, 150] width 4 height 5
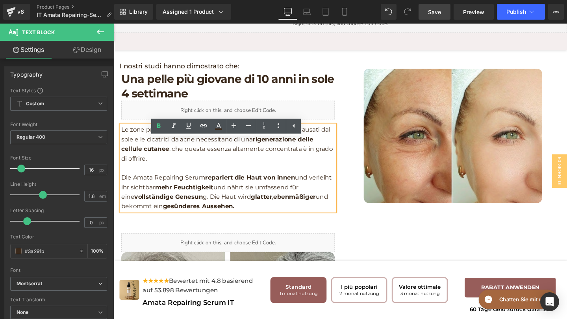
scroll to position [413, 0]
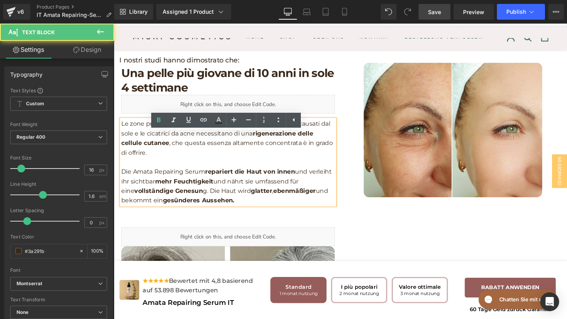
click at [253, 215] on p "Die Amata Repairing Serum repariert die Haut von innen und verleiht ihr sichtba…" at bounding box center [234, 195] width 224 height 40
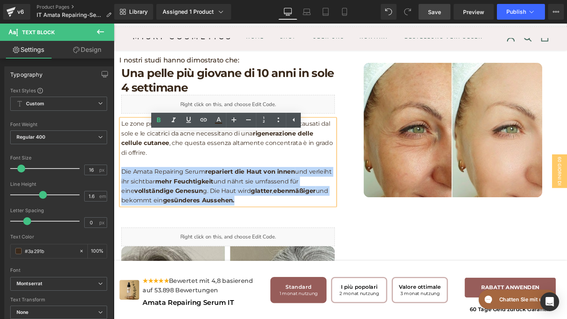
drag, startPoint x: 246, startPoint y: 226, endPoint x: 123, endPoint y: 191, distance: 128.0
click at [123, 191] on p "Die Amata Repairing Serum repariert die Haut von innen und verleiht ihr sichtba…" at bounding box center [234, 195] width 224 height 40
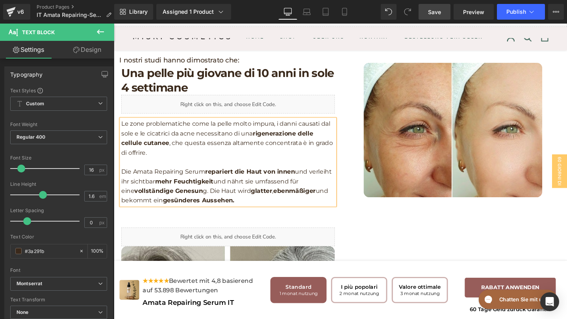
scroll to position [418, 0]
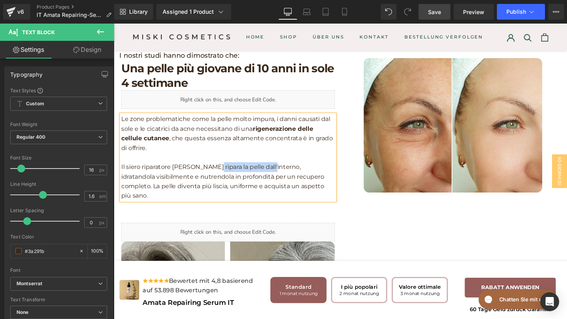
drag, startPoint x: 218, startPoint y: 194, endPoint x: 279, endPoint y: 194, distance: 61.8
click at [279, 195] on p "Il siero riparatore [PERSON_NAME] ripara la pelle dall'interno, idratandola vis…" at bounding box center [234, 190] width 224 height 40
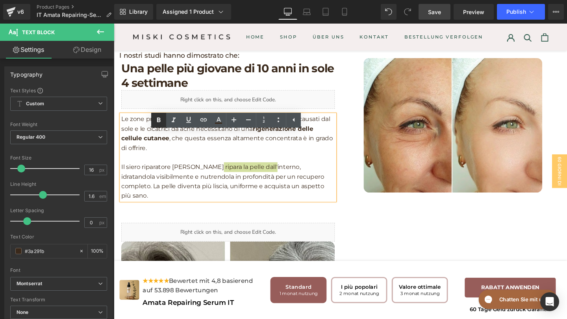
click at [161, 122] on icon at bounding box center [158, 120] width 9 height 9
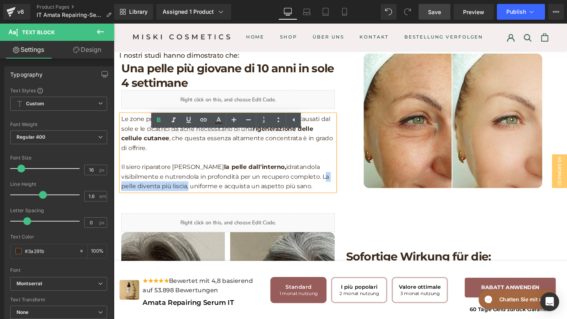
drag, startPoint x: 333, startPoint y: 206, endPoint x: 189, endPoint y: 214, distance: 144.2
click at [189, 200] on p "Il siero riparatore [PERSON_NAME] ripara la pelle dall'interno, idratandola vis…" at bounding box center [234, 185] width 224 height 30
click at [157, 122] on icon at bounding box center [158, 120] width 9 height 9
drag, startPoint x: 122, startPoint y: 205, endPoint x: 201, endPoint y: 205, distance: 79.1
click at [201, 200] on p "Il siero riparatore [PERSON_NAME] ripara la pelle dall'interno, idratandola vis…" at bounding box center [234, 185] width 224 height 30
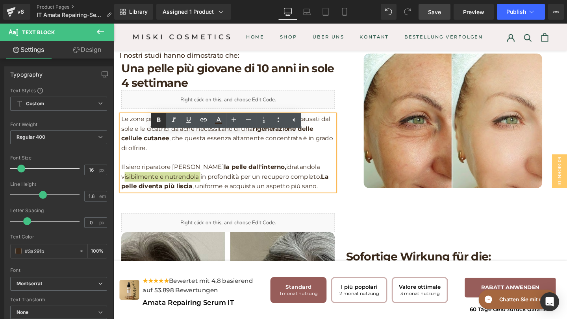
click at [158, 116] on icon at bounding box center [158, 120] width 9 height 9
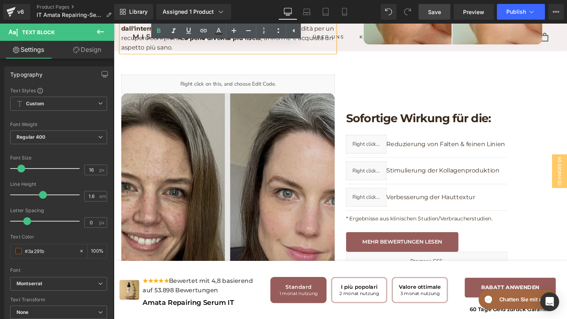
scroll to position [576, 0]
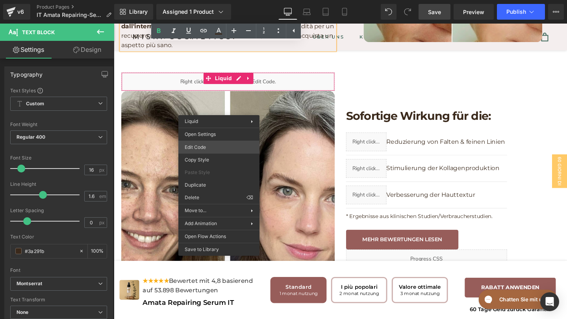
click at [203, 0] on div "Text Block You are previewing how the will restyle your page. You can not edit …" at bounding box center [283, 0] width 567 height 0
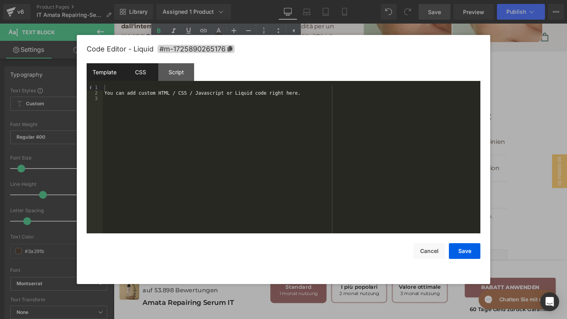
click at [151, 78] on div "CSS" at bounding box center [140, 72] width 36 height 18
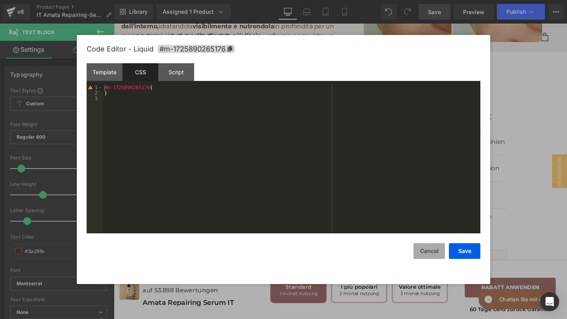
click at [435, 258] on button "Cancel" at bounding box center [428, 252] width 31 height 16
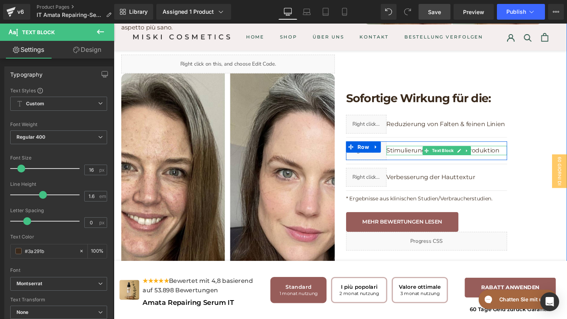
scroll to position [600, 0]
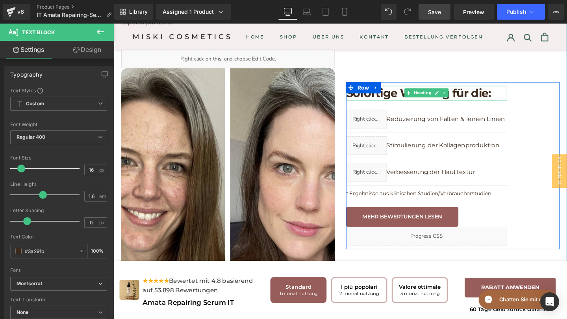
click at [482, 105] on h1 "Sofortige Wirkung für die:﻿" at bounding box center [442, 96] width 169 height 15
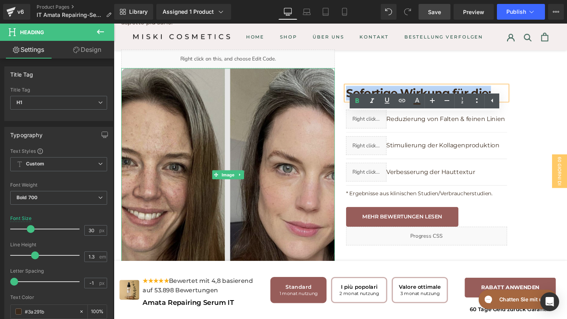
drag, startPoint x: 511, startPoint y: 127, endPoint x: 322, endPoint y: 120, distance: 189.8
click at [321, 120] on div "Liquid Image Sofortige Wirkung für die:﻿ Heading Liquid Reduzierung von Falten …" at bounding box center [352, 173] width 472 height 256
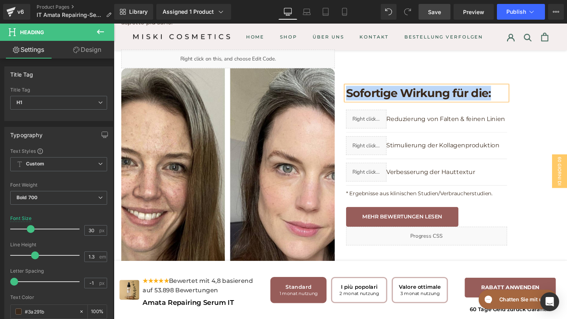
paste div
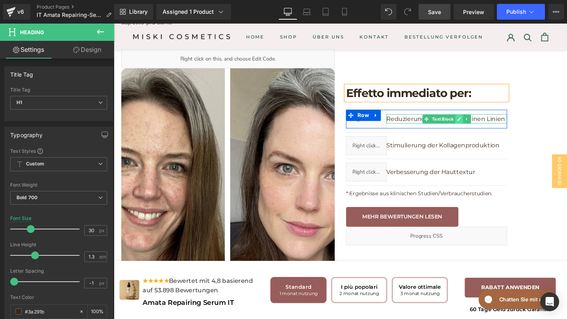
click at [478, 127] on icon at bounding box center [476, 124] width 4 height 5
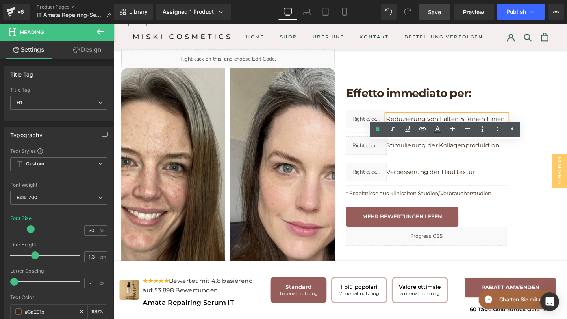
click at [401, 129] on p "Reduzierung von Falten & feinen Linien" at bounding box center [463, 124] width 127 height 10
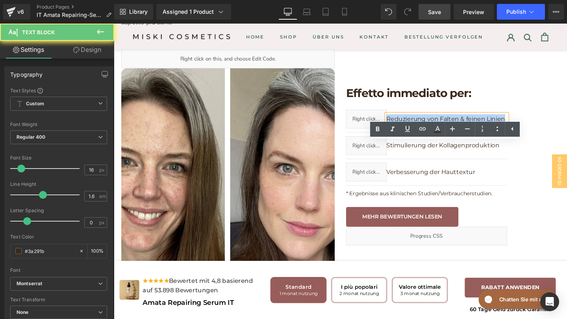
drag, startPoint x: 401, startPoint y: 154, endPoint x: 530, endPoint y: 159, distance: 128.7
click at [530, 159] on div "Effetto immediato per:﻿ Heading Liquid Reduzierung von Falten & feinen Linien T…" at bounding box center [470, 173] width 224 height 176
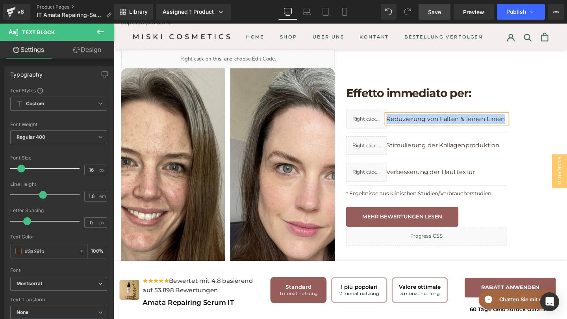
paste div
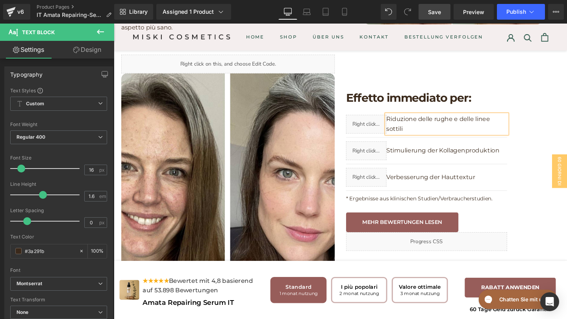
click at [407, 162] on p "Stimulierung der Kollagenproduktion" at bounding box center [463, 157] width 127 height 10
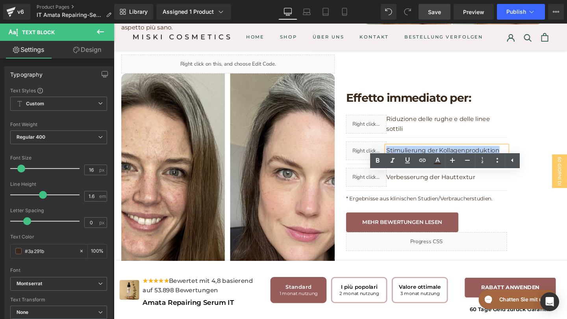
drag, startPoint x: 401, startPoint y: 188, endPoint x: 517, endPoint y: 190, distance: 115.7
click at [517, 162] on p "Stimulierung der Kollagenproduktion" at bounding box center [463, 157] width 127 height 10
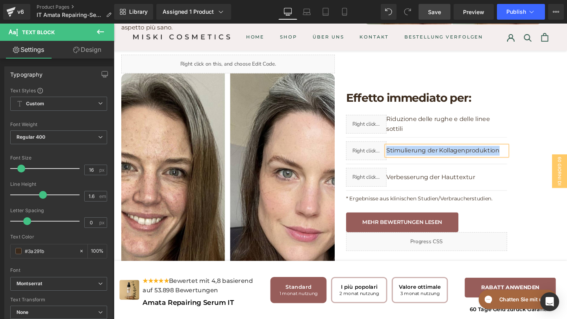
paste div
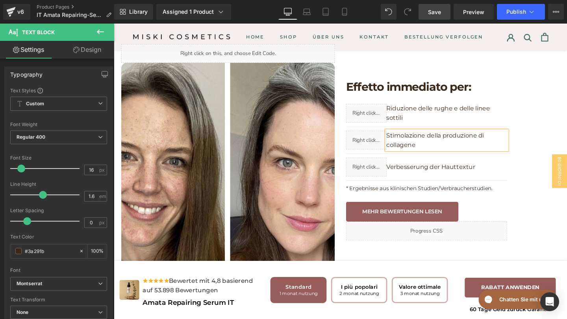
scroll to position [608, 0]
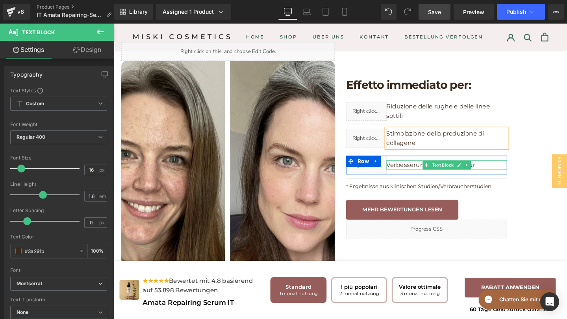
click at [418, 178] on p "Verbesserung der Hauttextur" at bounding box center [463, 173] width 127 height 10
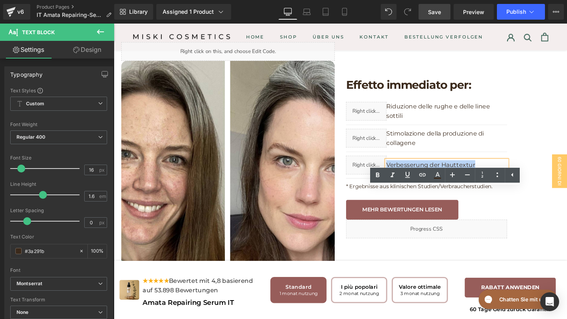
drag, startPoint x: 400, startPoint y: 201, endPoint x: 513, endPoint y: 202, distance: 112.1
click at [513, 178] on p "Verbesserung der Hauttextur" at bounding box center [463, 173] width 127 height 10
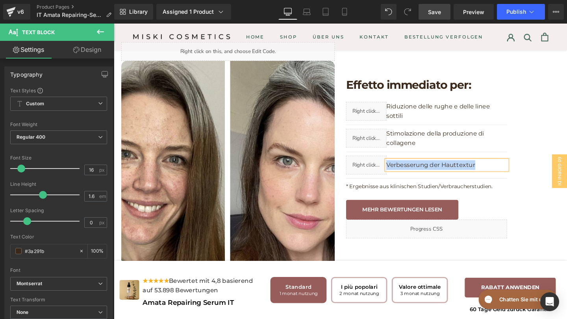
paste div
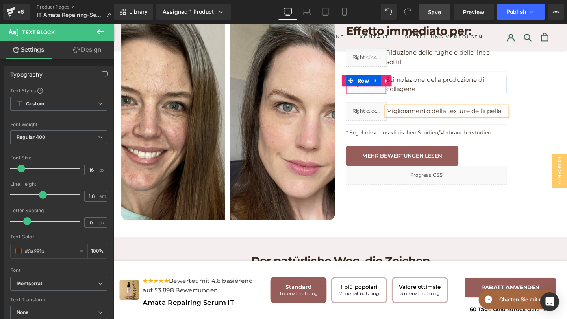
scroll to position [670, 0]
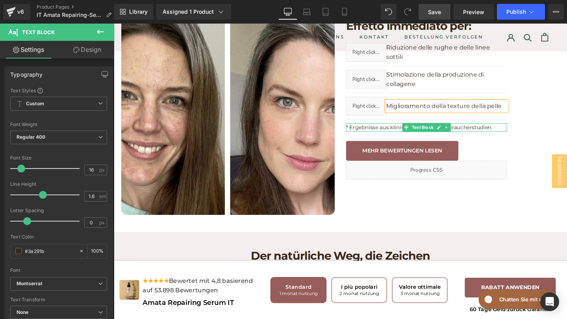
click at [374, 137] on p "* Ergebnisse aus klinischen Studien/Verbraucherstudien." at bounding box center [442, 133] width 169 height 9
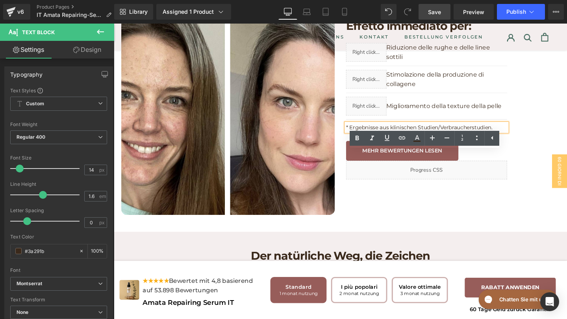
drag, startPoint x: 358, startPoint y: 161, endPoint x: 515, endPoint y: 159, distance: 157.4
click at [516, 137] on p "* Ergebnisse aus klinischen Studien/Verbraucherstudien." at bounding box center [442, 133] width 169 height 9
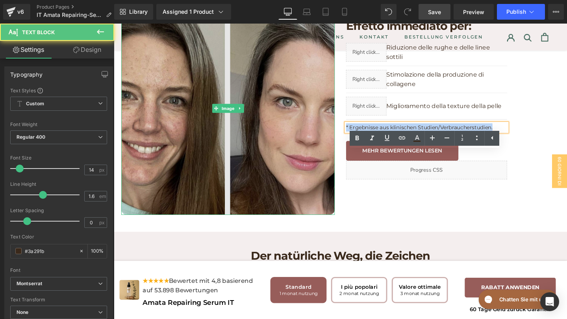
drag, startPoint x: 513, startPoint y: 163, endPoint x: 298, endPoint y: 138, distance: 217.1
click at [298, 138] on div "Liquid Image Effetto immediato per:﻿ Heading Liquid Riduzione delle rughe e del…" at bounding box center [352, 103] width 472 height 256
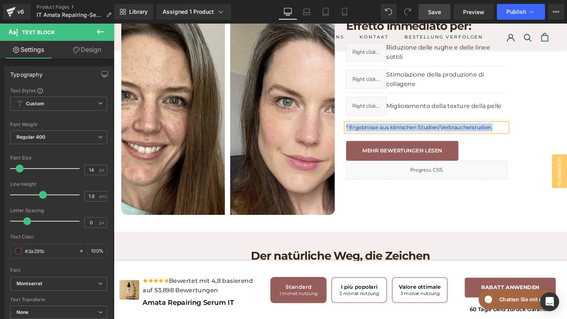
paste div
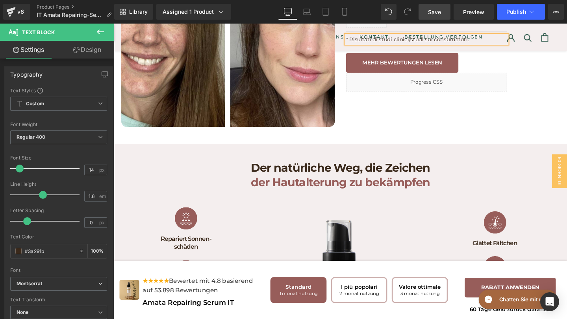
scroll to position [752, 0]
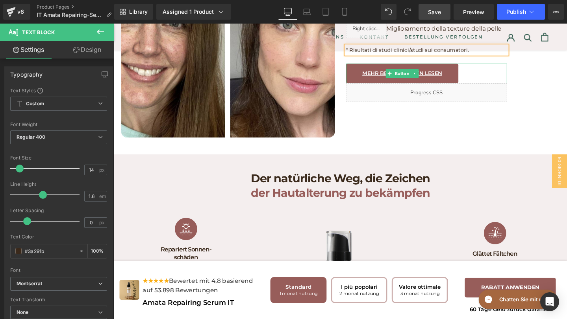
click at [370, 87] on link "MEHR BEWERTUNGEN LESEN" at bounding box center [417, 76] width 118 height 21
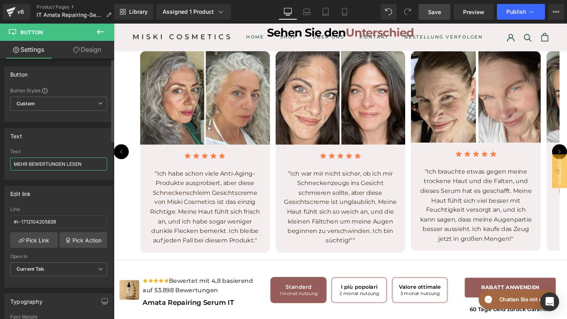
scroll to position [2108, 0]
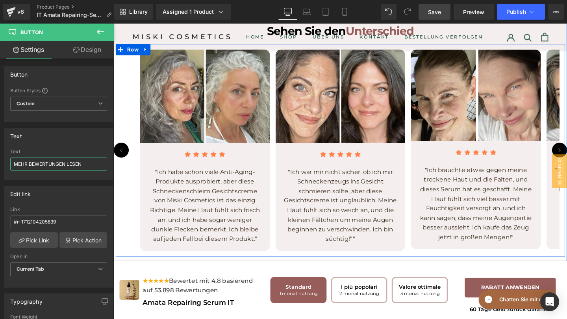
drag, startPoint x: 206, startPoint y: 185, endPoint x: 118, endPoint y: 171, distance: 88.4
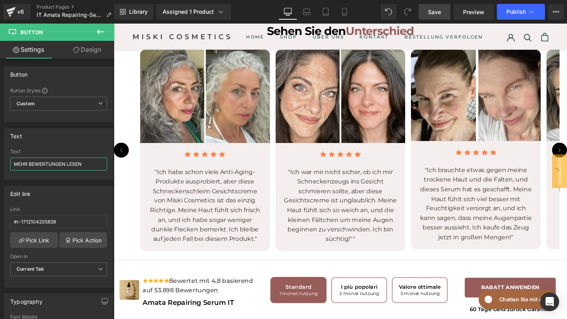
paste input "LEGGI ALTRE RECENSIONI"
type input "LEGGI ALTRE RECENSIONI"
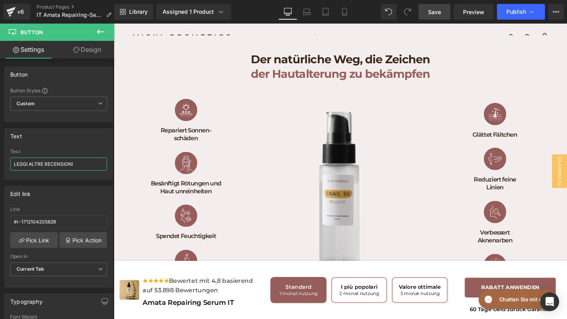
scroll to position [889, 0]
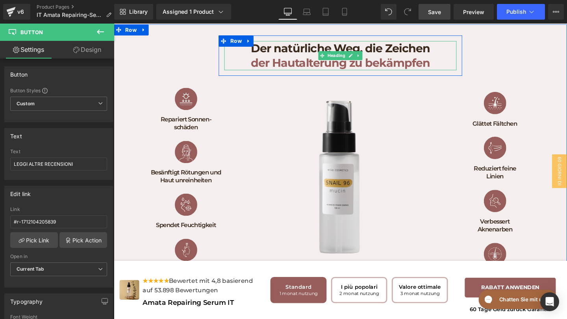
click at [414, 57] on h1 "Der natürliche Weg, die Zeichen" at bounding box center [352, 49] width 244 height 15
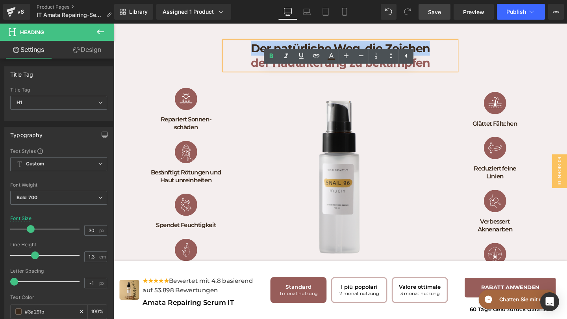
drag, startPoint x: 450, startPoint y: 86, endPoint x: 255, endPoint y: 73, distance: 196.0
click at [255, 57] on h1 "Der natürliche Weg, die Zeichen" at bounding box center [352, 49] width 244 height 15
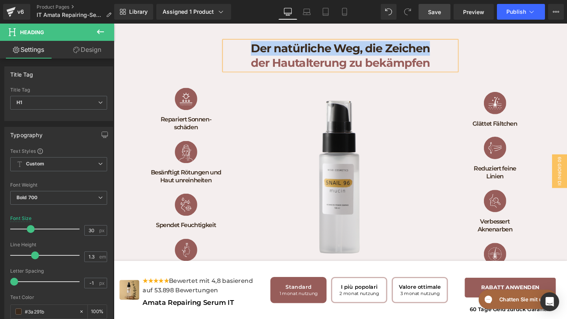
paste div
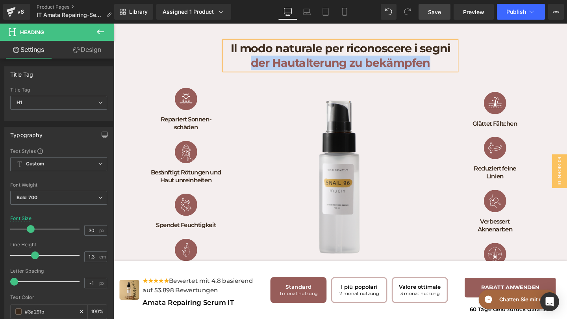
drag, startPoint x: 445, startPoint y: 93, endPoint x: 223, endPoint y: 97, distance: 222.3
click at [223, 97] on div "Il modo naturale per riconoscere i segni der Hautalterung zu bekämpfen Heading …" at bounding box center [352, 172] width 476 height 272
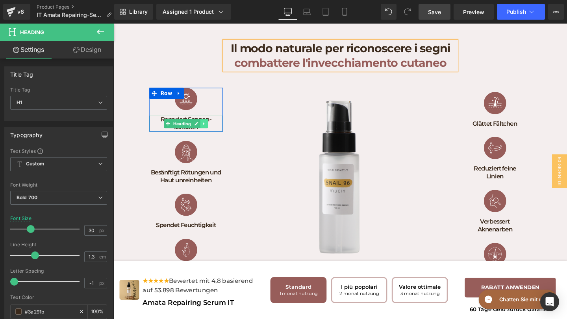
click at [212, 134] on link at bounding box center [209, 128] width 8 height 9
click at [219, 131] on icon at bounding box center [221, 129] width 4 height 5
click at [220, 137] on h1 "Repariert Sonnen-schäden" at bounding box center [189, 129] width 77 height 17
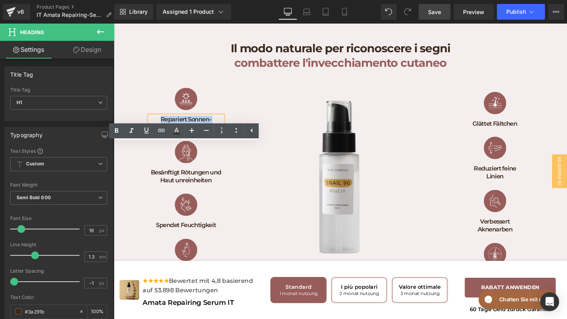
drag, startPoint x: 203, startPoint y: 162, endPoint x: 157, endPoint y: 156, distance: 46.7
click at [157, 137] on h1 "Repariert Sonnen-schäden" at bounding box center [189, 129] width 77 height 17
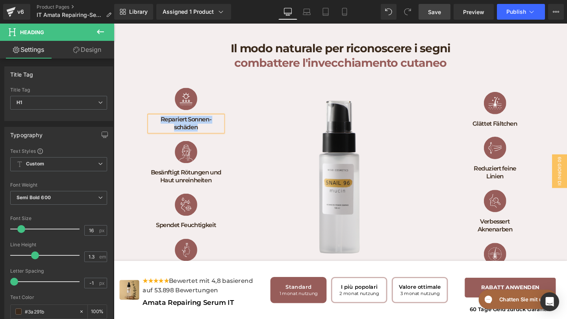
paste div
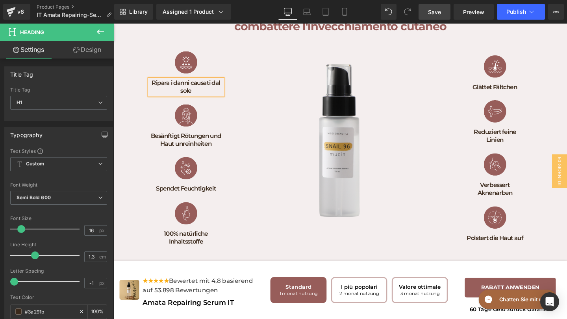
scroll to position [932, 0]
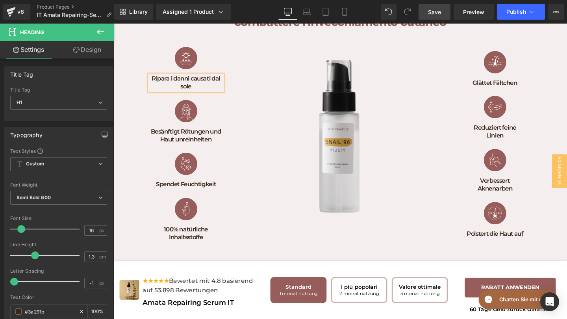
click at [209, 150] on div "Besänftigt Rötungen und Haut unreinheiten Heading" at bounding box center [189, 141] width 77 height 17
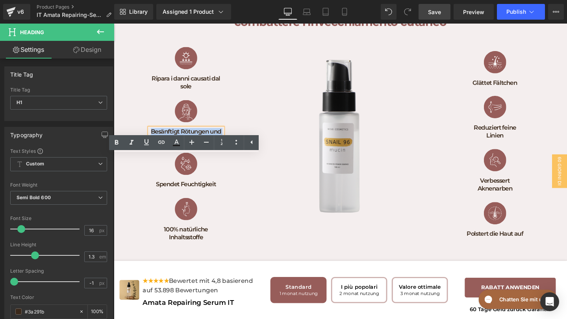
drag, startPoint x: 220, startPoint y: 176, endPoint x: 154, endPoint y: 169, distance: 66.1
click at [154, 150] on h1 "Besänftigt Rötungen und Haut unreinheiten" at bounding box center [189, 141] width 77 height 17
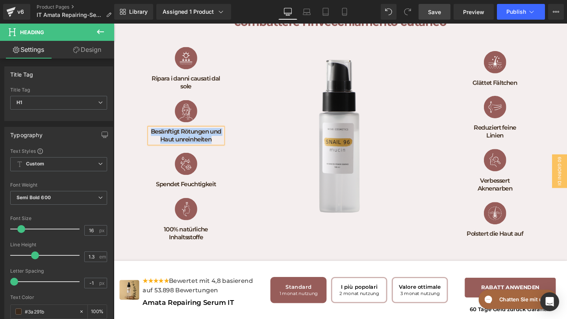
paste div
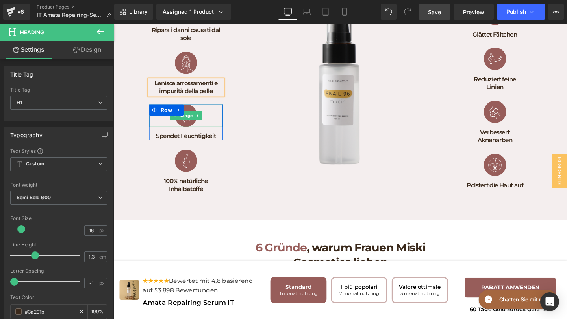
scroll to position [988, 0]
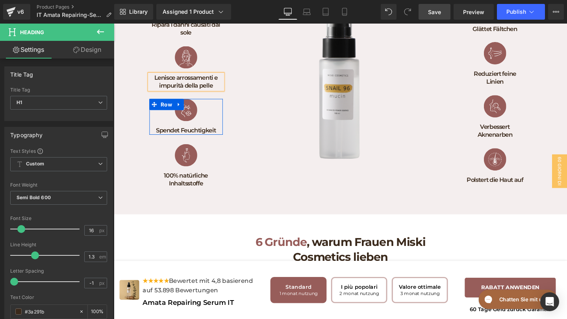
click at [217, 141] on h1 "Spendet Feuchtigkeit" at bounding box center [189, 137] width 77 height 8
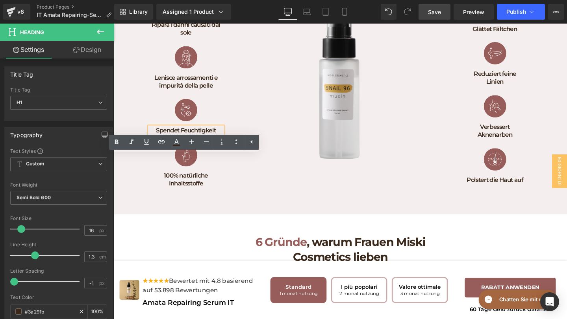
drag, startPoint x: 222, startPoint y: 167, endPoint x: 149, endPoint y: 167, distance: 73.6
click at [148, 167] on div "Image Ripara i danni causati dal sole Heading Row Image Lenisce arrossamenti e …" at bounding box center [189, 94] width 108 height 218
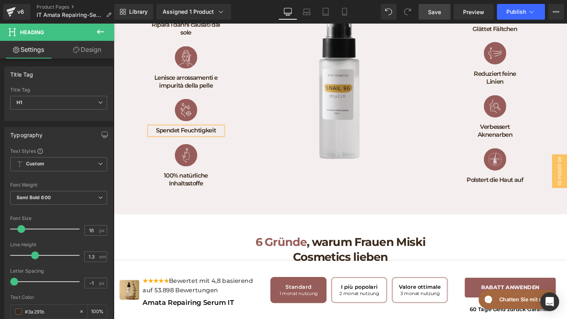
paste div
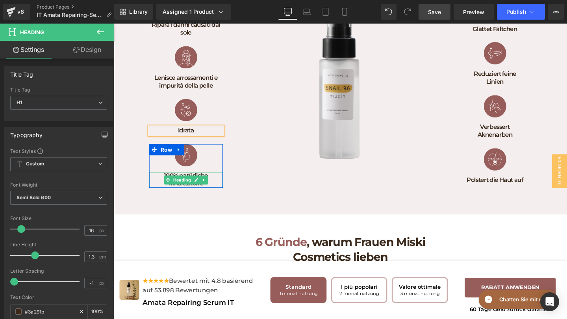
click at [220, 197] on h1 "100% natürliche Inhaltsstoffe" at bounding box center [189, 188] width 77 height 17
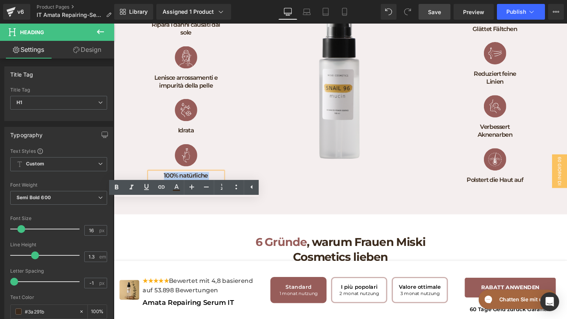
drag, startPoint x: 211, startPoint y: 219, endPoint x: 138, endPoint y: 211, distance: 72.9
click at [138, 203] on div "Image Ripara i danni causati dal sole Heading Row Image Lenisce arrossamenti e …" at bounding box center [189, 94] width 108 height 218
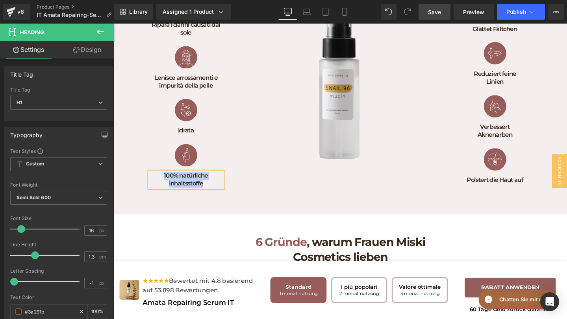
paste div
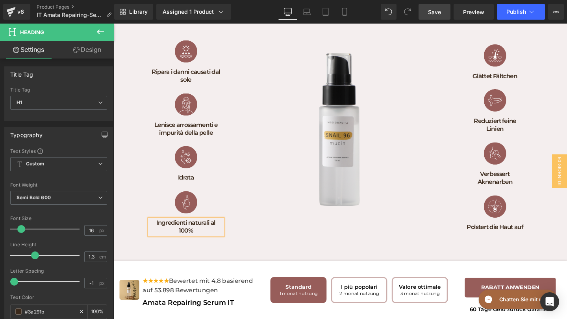
scroll to position [922, 0]
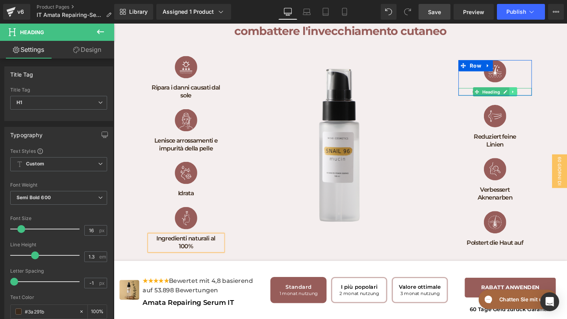
click at [529, 100] on link at bounding box center [533, 95] width 8 height 9
click at [544, 98] on icon at bounding box center [545, 95] width 4 height 5
click at [544, 100] on h1 "Glättet Fältchen" at bounding box center [514, 96] width 77 height 8
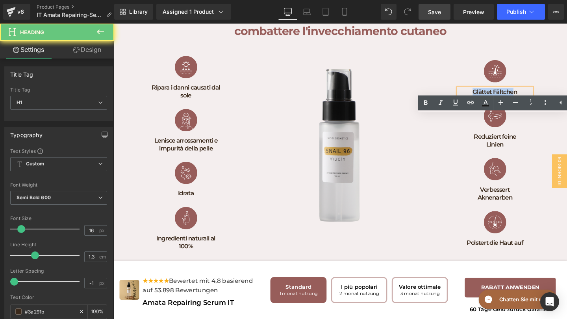
drag, startPoint x: 535, startPoint y: 126, endPoint x: 475, endPoint y: 126, distance: 59.4
click at [476, 100] on h1 "Glättet Fältchen" at bounding box center [514, 96] width 77 height 8
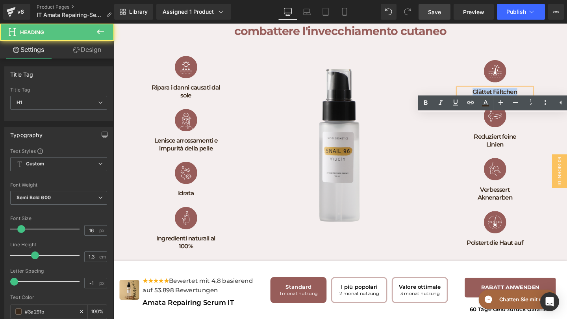
drag, startPoint x: 539, startPoint y: 127, endPoint x: 481, endPoint y: 123, distance: 58.4
click at [481, 100] on h1 "Glättet Fältchen" at bounding box center [514, 96] width 77 height 8
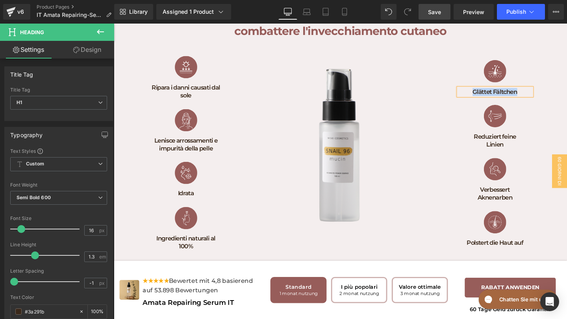
paste div
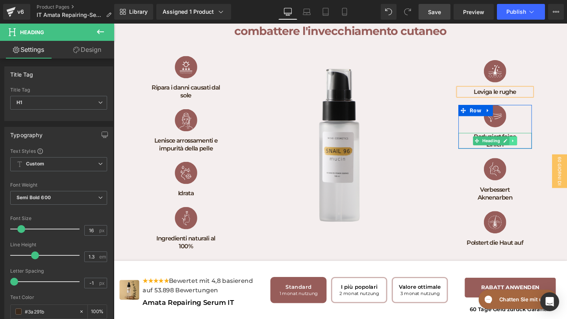
click at [533, 152] on link at bounding box center [533, 146] width 8 height 9
click at [546, 149] on icon at bounding box center [545, 147] width 4 height 5
click at [540, 155] on h1 "Linien" at bounding box center [514, 151] width 77 height 8
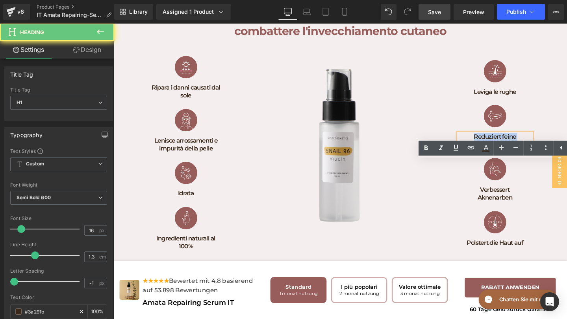
drag, startPoint x: 528, startPoint y: 180, endPoint x: 481, endPoint y: 171, distance: 47.7
click at [481, 155] on div "Reduziert feine Linien" at bounding box center [514, 147] width 77 height 17
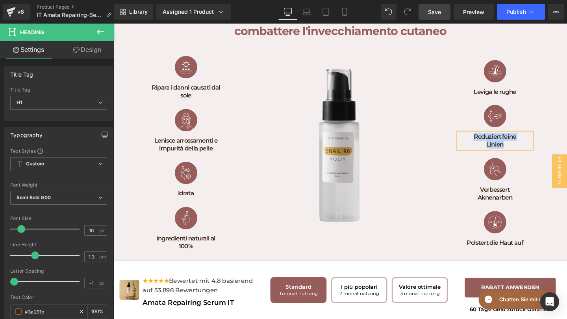
paste div
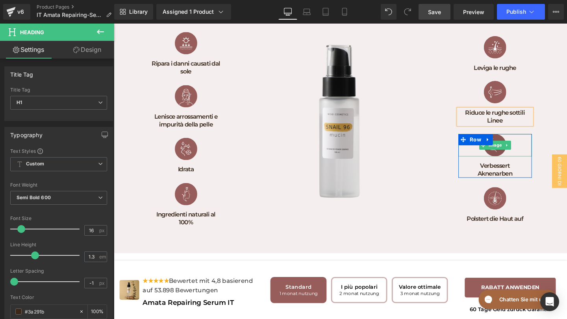
scroll to position [953, 0]
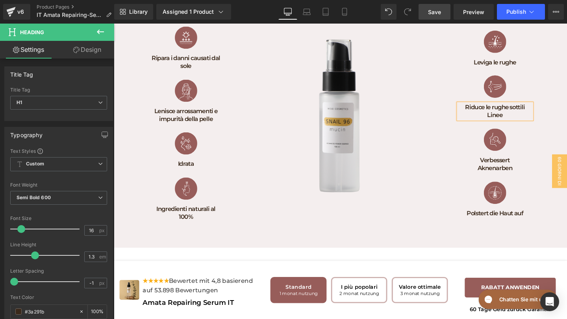
click at [526, 180] on div "Verbessert Aknenarben Heading" at bounding box center [514, 172] width 77 height 17
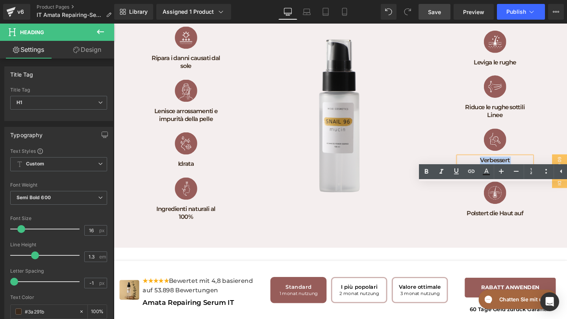
drag, startPoint x: 543, startPoint y: 207, endPoint x: 465, endPoint y: 192, distance: 79.9
click at [465, 192] on div "Image Leviga le rughe Heading Row Image Riduce le rughe sottili Linee Heading R…" at bounding box center [514, 129] width 108 height 218
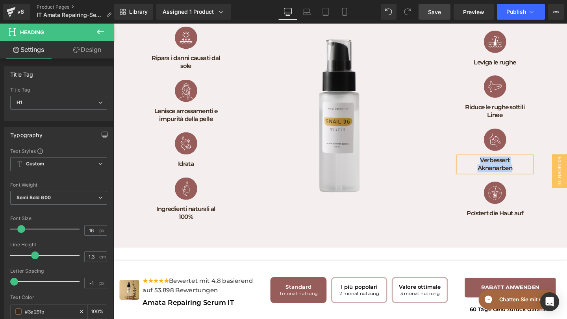
paste div
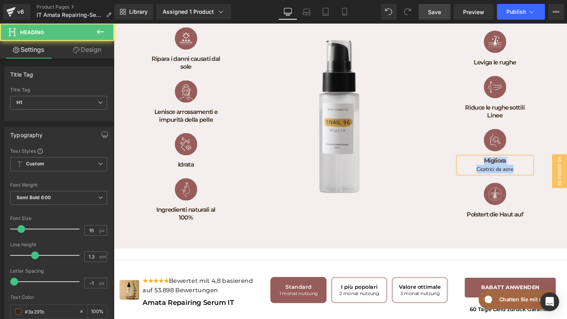
drag, startPoint x: 537, startPoint y: 204, endPoint x: 490, endPoint y: 189, distance: 49.8
click at [490, 181] on div "Image Migliora Cicatrici da acne Heading" at bounding box center [514, 158] width 77 height 47
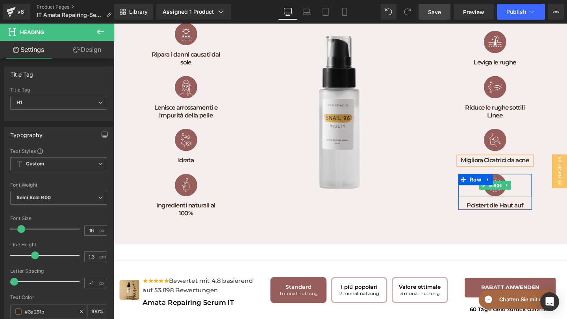
scroll to position [989, 0]
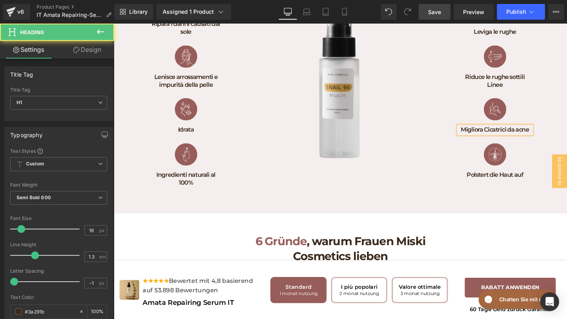
click at [527, 140] on h1 "Migliora Cicatrici da acne" at bounding box center [514, 135] width 77 height 8
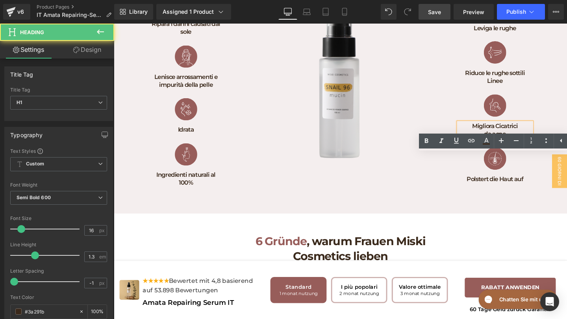
scroll to position [985, 0]
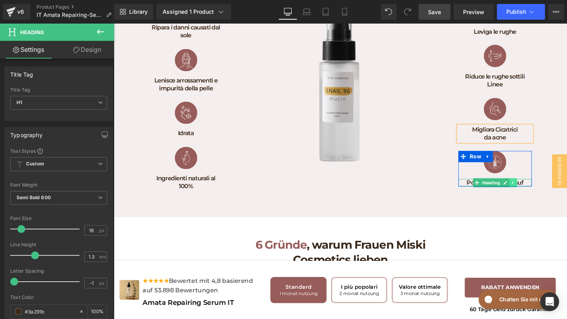
click at [536, 196] on link at bounding box center [533, 190] width 8 height 9
click at [546, 192] on icon at bounding box center [545, 191] width 1 height 3
click at [545, 196] on h1 "Polstert die Haut auf" at bounding box center [514, 191] width 77 height 8
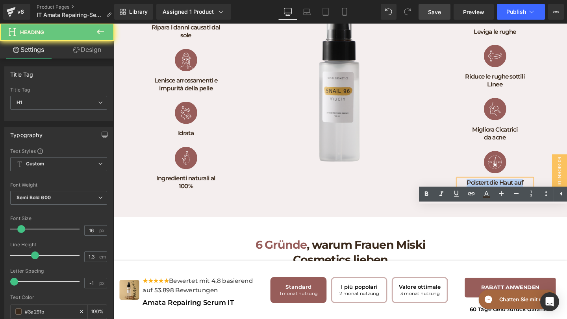
drag, startPoint x: 545, startPoint y: 220, endPoint x: 463, endPoint y: 216, distance: 82.7
click at [463, 206] on div "Image Leviga le rughe Heading Row Image Riduce le rughe sottili Linee Heading R…" at bounding box center [514, 97] width 108 height 218
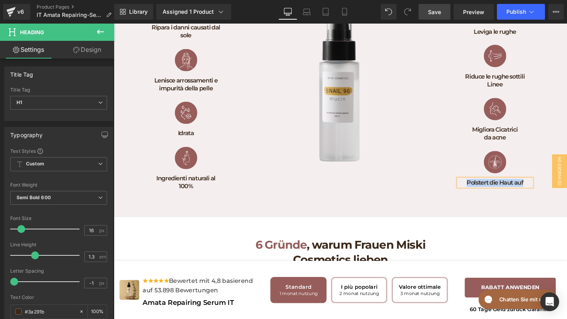
paste div
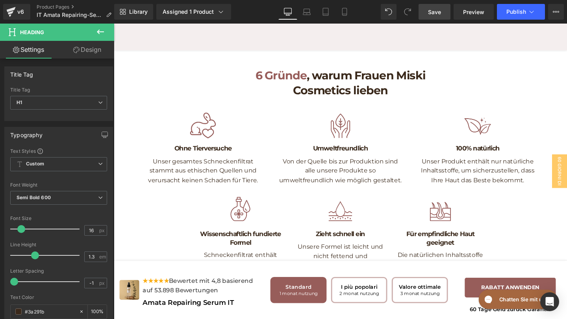
scroll to position [1165, 0]
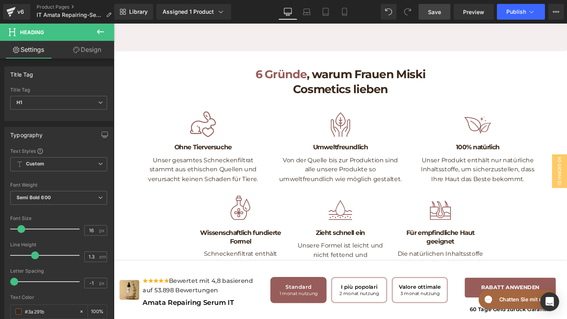
click at [398, 100] on h1 "6 Gründe , warum Frauen [DEMOGRAPHIC_DATA] Cosmetics lieben" at bounding box center [352, 85] width 224 height 31
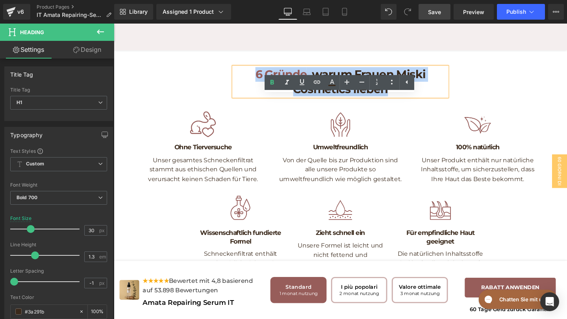
drag, startPoint x: 410, startPoint y: 123, endPoint x: 264, endPoint y: 103, distance: 147.6
click at [264, 100] on h1 "6 Gründe , warum Frauen [DEMOGRAPHIC_DATA] Cosmetics lieben" at bounding box center [352, 85] width 224 height 31
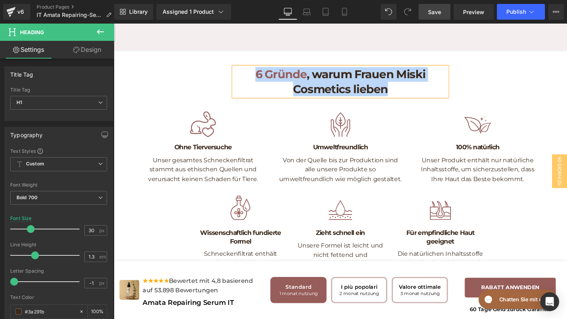
paste div
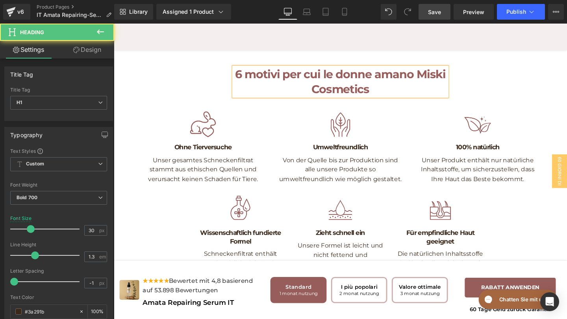
click at [261, 100] on font "6 motivi per cui le donne amano Miski Cosmetics" at bounding box center [351, 85] width 221 height 30
click at [291, 100] on font "6 Motivi per cui le donne amano Miski Cosmetics" at bounding box center [352, 85] width 220 height 30
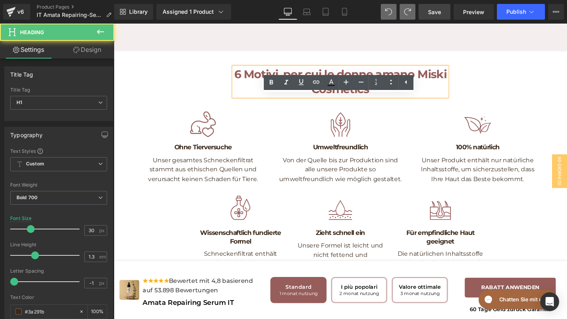
click at [289, 100] on font "6 Motivi, per cui le donne amano Miski Cosmetics" at bounding box center [351, 85] width 223 height 30
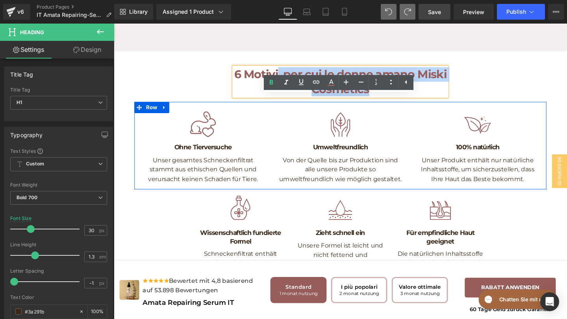
drag, startPoint x: 286, startPoint y: 111, endPoint x: 379, endPoint y: 138, distance: 97.0
click at [379, 138] on div "6 Motivi, per cui le donne amano Miski Cosmetics Heading Row Image Ohne Tierver…" at bounding box center [352, 325] width 476 height 523
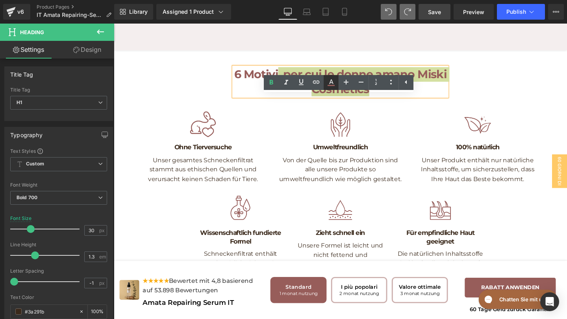
click at [328, 86] on icon at bounding box center [330, 85] width 7 height 1
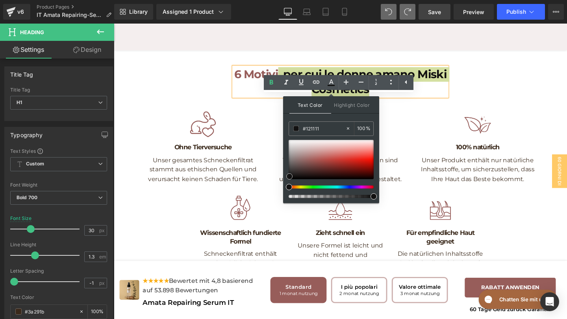
click at [289, 177] on div at bounding box center [330, 159] width 85 height 39
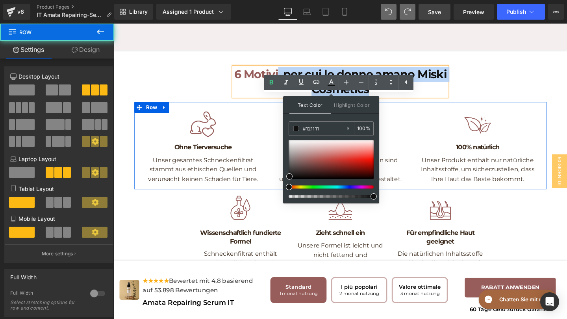
click at [255, 139] on div "Image Ohne Tierversuche Heading Unser gesamtes Schneckenfiltrat stammt aus ethi…" at bounding box center [351, 152] width 433 height 92
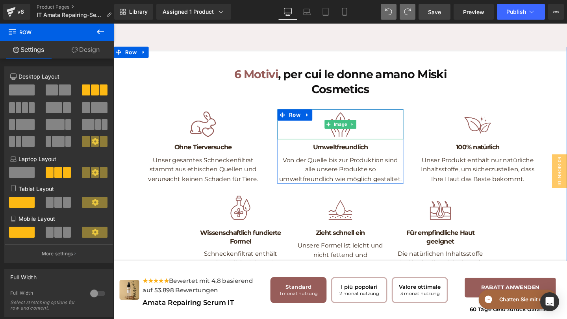
scroll to position [1175, 0]
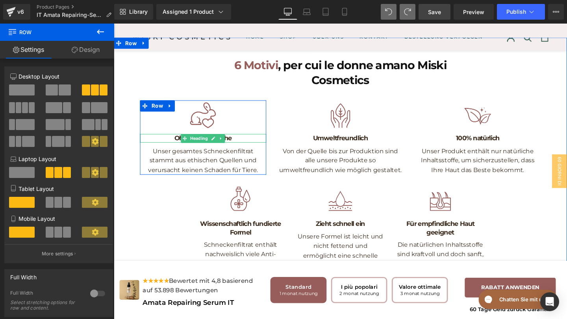
click at [242, 148] on h1 "Ohne Tierversuche" at bounding box center [207, 144] width 133 height 9
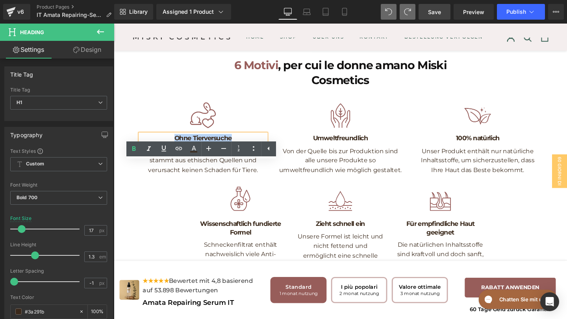
drag, startPoint x: 242, startPoint y: 173, endPoint x: 178, endPoint y: 172, distance: 64.5
click at [178, 148] on h1 "Ohne Tierversuche" at bounding box center [207, 144] width 133 height 9
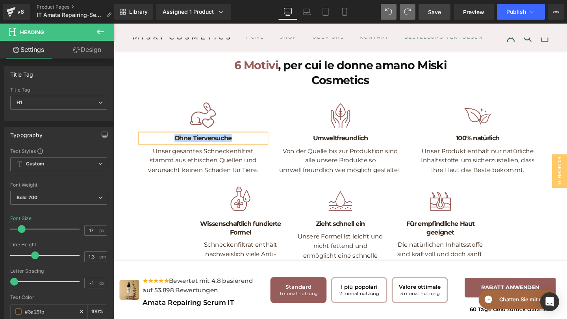
paste div
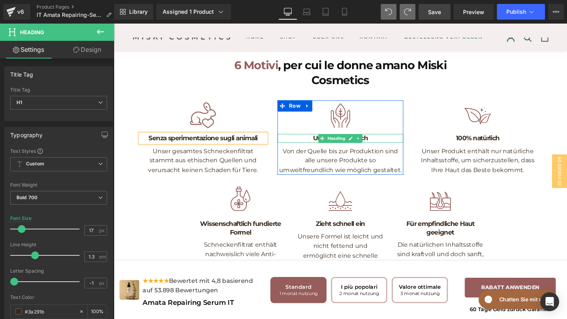
click at [389, 148] on h1 "Umweltfreundlich" at bounding box center [352, 144] width 133 height 9
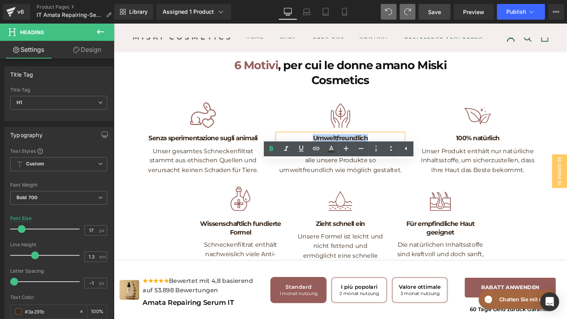
drag, startPoint x: 382, startPoint y: 174, endPoint x: 303, endPoint y: 173, distance: 79.1
click at [303, 148] on h1 "Umweltfreundlich" at bounding box center [352, 144] width 133 height 9
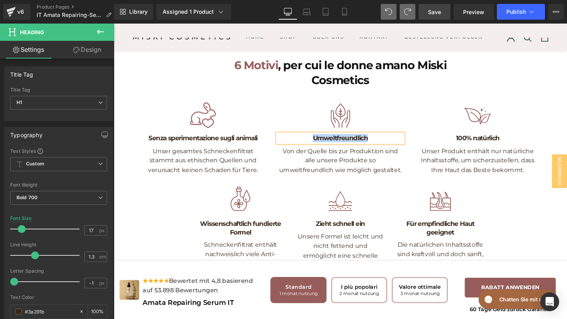
paste div
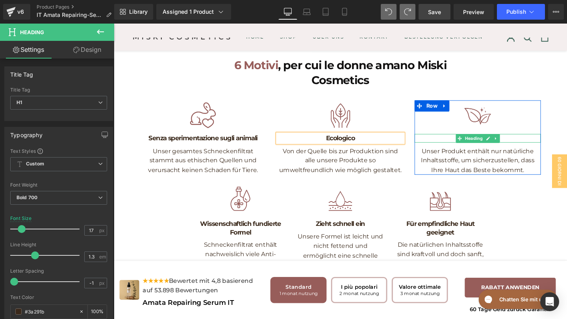
click at [522, 148] on h1 "100% natürlich" at bounding box center [496, 144] width 133 height 9
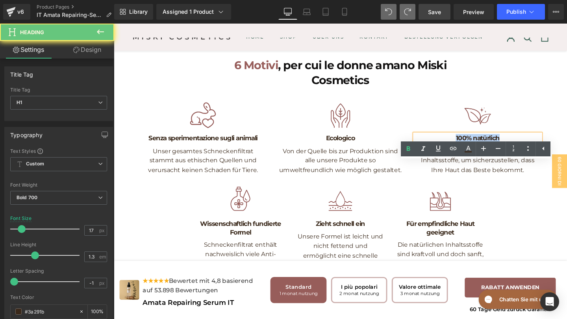
drag, startPoint x: 522, startPoint y: 174, endPoint x: 461, endPoint y: 174, distance: 60.6
click at [461, 148] on h1 "100% natürlich" at bounding box center [496, 144] width 133 height 9
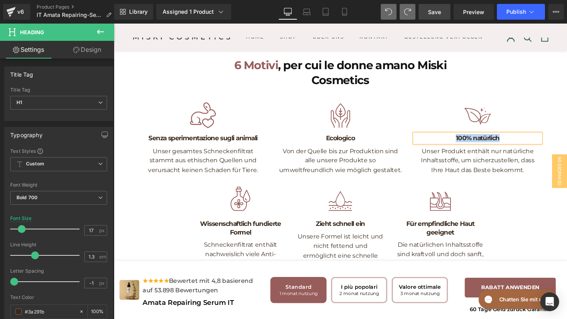
paste div
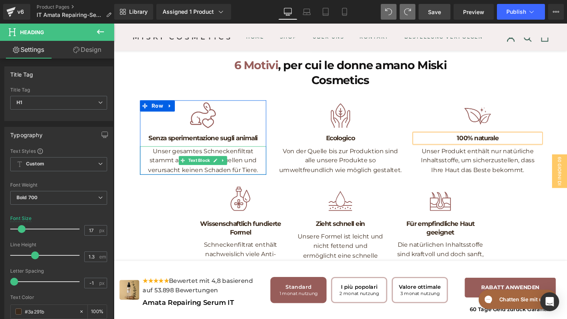
click at [258, 183] on p "Unser gesamtes Schneckenfiltrat stammt aus ethischen Quellen und verursacht kei…" at bounding box center [207, 168] width 133 height 30
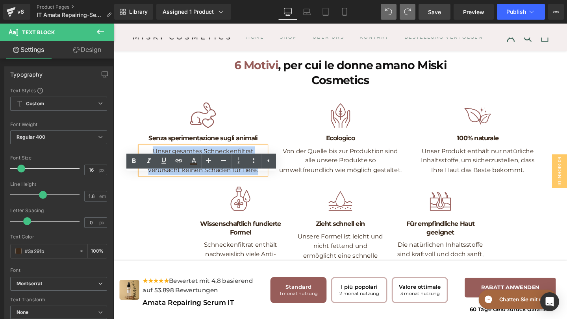
drag, startPoint x: 258, startPoint y: 207, endPoint x: 134, endPoint y: 168, distance: 129.7
click at [134, 168] on div "6 Motivi , per cui le donne amano Miski Cosmetics Heading Row Image Senza speri…" at bounding box center [352, 315] width 476 height 523
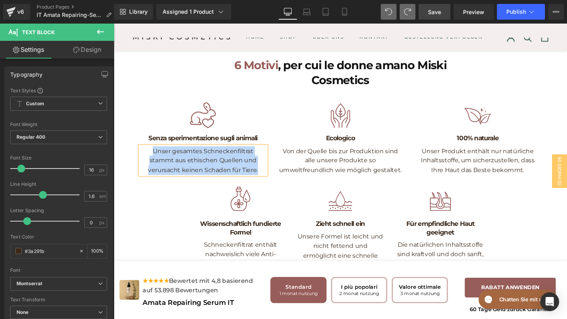
paste div
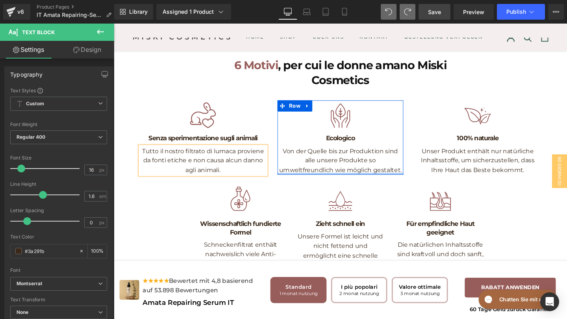
click at [399, 183] on div at bounding box center [352, 182] width 133 height 2
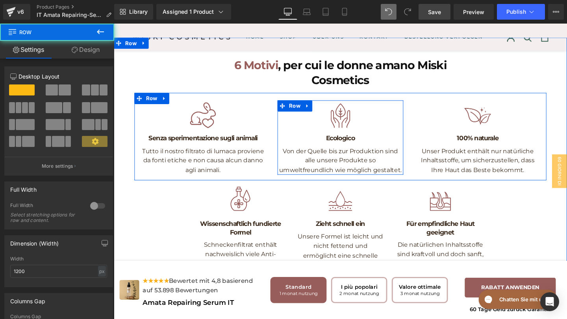
click at [391, 183] on p "Von der Quelle bis zur Produktion sind alle unsere Produkte so umweltfreundlich…" at bounding box center [352, 168] width 133 height 30
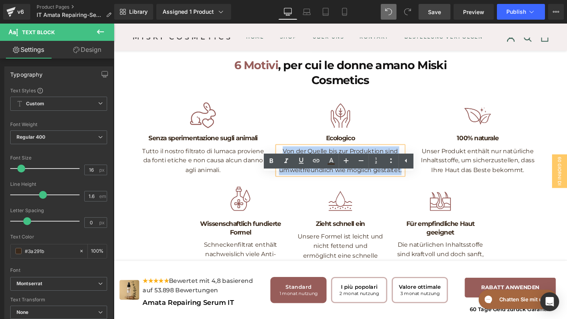
drag, startPoint x: 391, startPoint y: 209, endPoint x: 278, endPoint y: 179, distance: 116.5
click at [277, 179] on div "Image Senza sperimentazione sugli animali Heading Tutto il nostro filtrato di l…" at bounding box center [351, 142] width 433 height 92
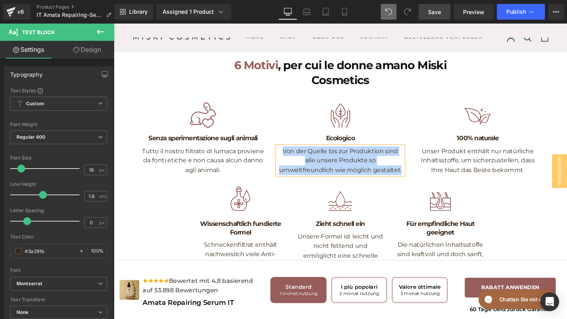
paste div
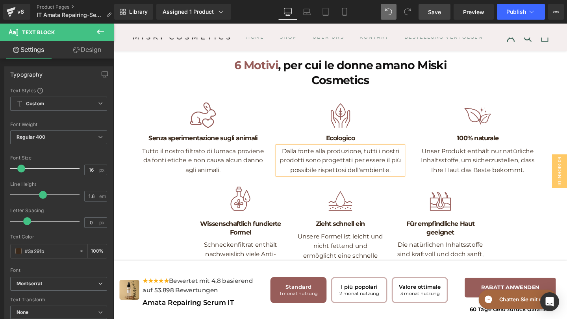
click at [529, 183] on p "Unser Produkt enthält nur natürliche Inhaltsstoffe, um sicherzustellen, dass Ih…" at bounding box center [496, 168] width 133 height 30
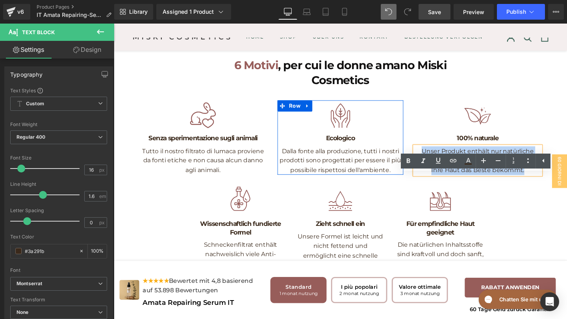
drag, startPoint x: 544, startPoint y: 208, endPoint x: 413, endPoint y: 179, distance: 134.5
click at [413, 179] on div "Image Senza sperimentazione sugli animali Heading Tutto il nostro filtrato di l…" at bounding box center [351, 142] width 433 height 92
paste div
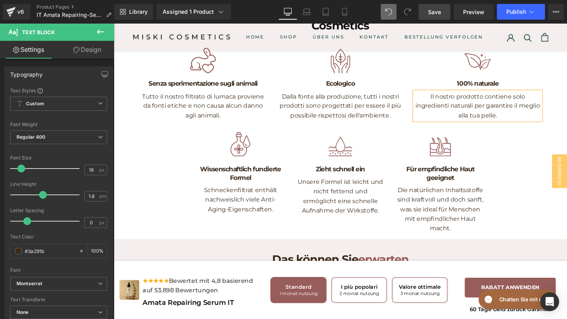
scroll to position [1249, 0]
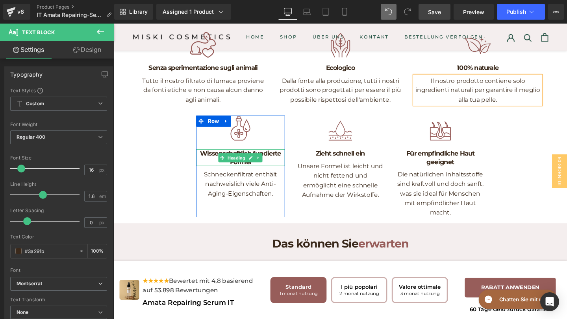
click at [274, 173] on h1 "Wissenschaftlich fundierte Formel" at bounding box center [246, 164] width 93 height 17
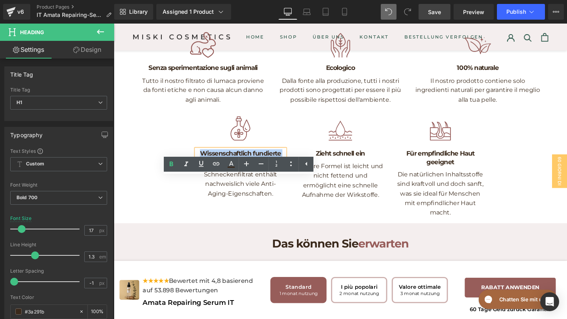
drag, startPoint x: 260, startPoint y: 199, endPoint x: 203, endPoint y: 187, distance: 57.9
click at [203, 173] on h1 "Wissenschaftlich fundierte Formel" at bounding box center [246, 164] width 93 height 17
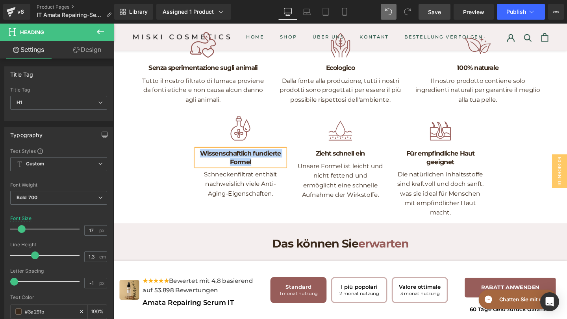
paste div
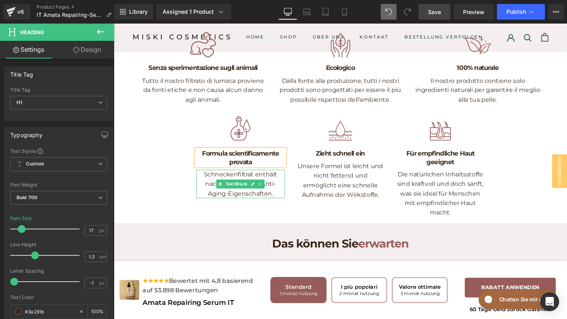
click at [280, 208] on p "Schneckenfiltrat enthält nachweislich viele Anti-Aging-Eigenschaften." at bounding box center [246, 192] width 93 height 30
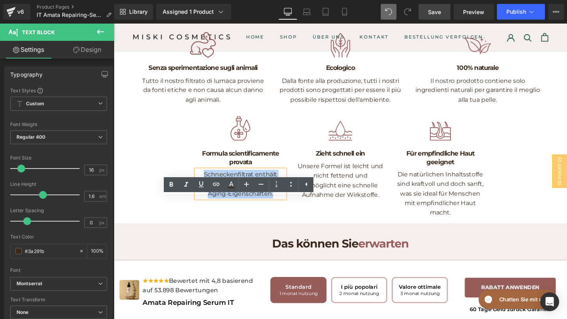
drag, startPoint x: 285, startPoint y: 233, endPoint x: 193, endPoint y: 210, distance: 94.9
click at [193, 210] on div "6 Motivi , per cui le donne amano Miski Cosmetics Heading Row Image Senza speri…" at bounding box center [352, 241] width 476 height 523
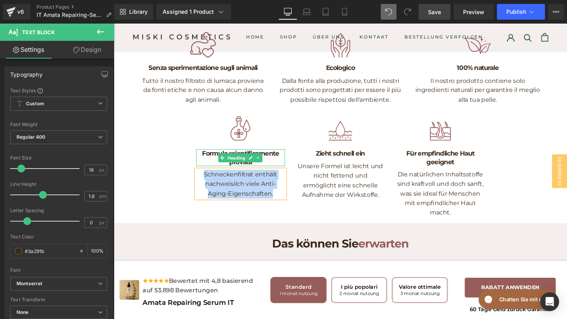
paste div
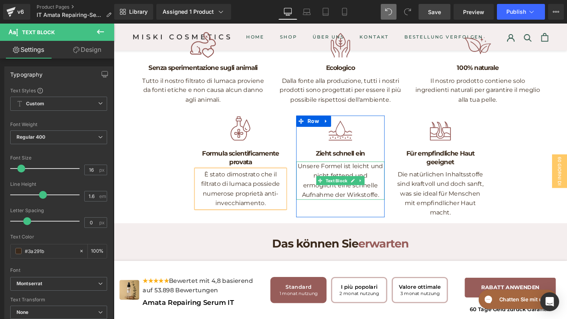
click at [372, 209] on p "Unsere Formel ist leicht und nicht fettend und ermöglicht eine schnelle Aufnahm…" at bounding box center [351, 189] width 93 height 40
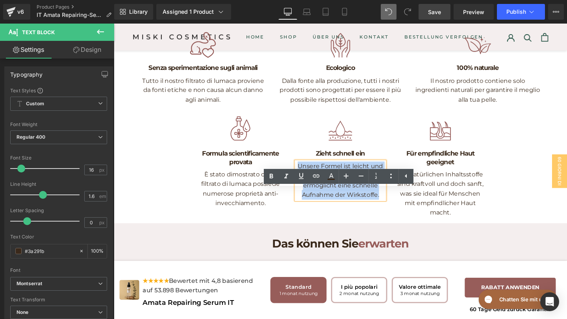
drag, startPoint x: 372, startPoint y: 233, endPoint x: 306, endPoint y: 205, distance: 71.2
click at [306, 205] on p "Unsere Formel ist leicht und nicht fettend und ermöglicht eine schnelle Aufnahm…" at bounding box center [351, 189] width 93 height 40
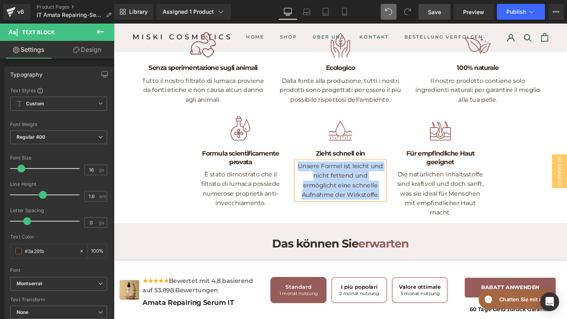
paste div
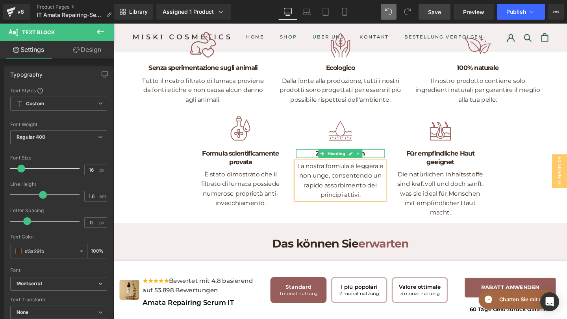
click at [386, 164] on h1 "Zieht schnell ein" at bounding box center [351, 160] width 93 height 9
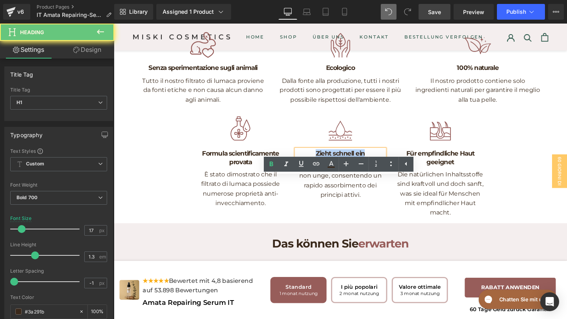
drag, startPoint x: 381, startPoint y: 188, endPoint x: 325, endPoint y: 183, distance: 56.5
click at [325, 183] on div "Image Zieht schnell ein Heading La nostra formula è leggera e non unge, consent…" at bounding box center [351, 164] width 93 height 88
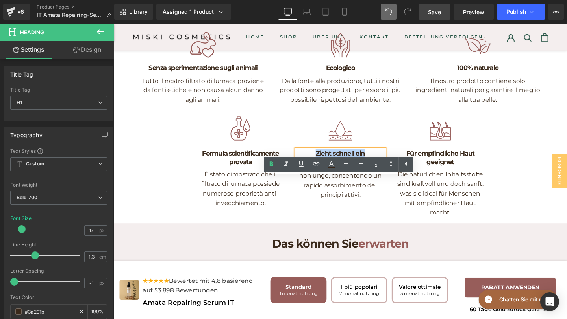
paste div
